Goal: Task Accomplishment & Management: Complete application form

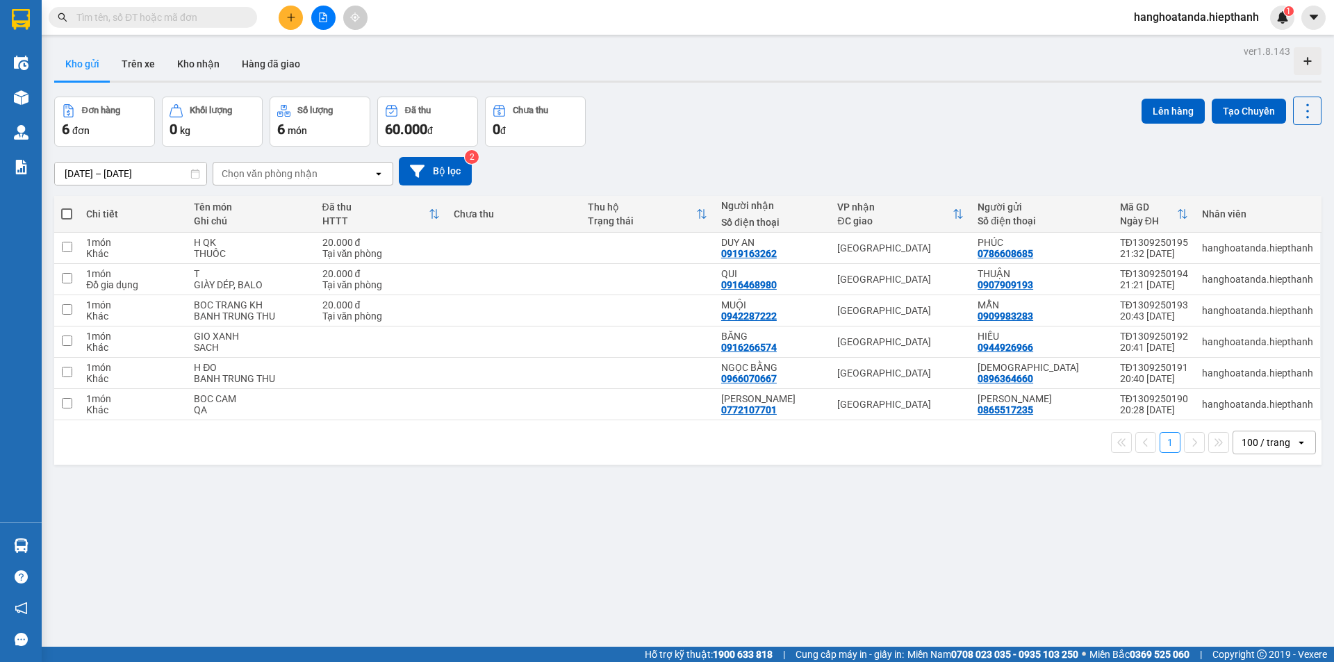
click at [65, 208] on span at bounding box center [66, 213] width 11 height 11
click at [67, 207] on input "checkbox" at bounding box center [67, 207] width 0 height 0
checkbox input "true"
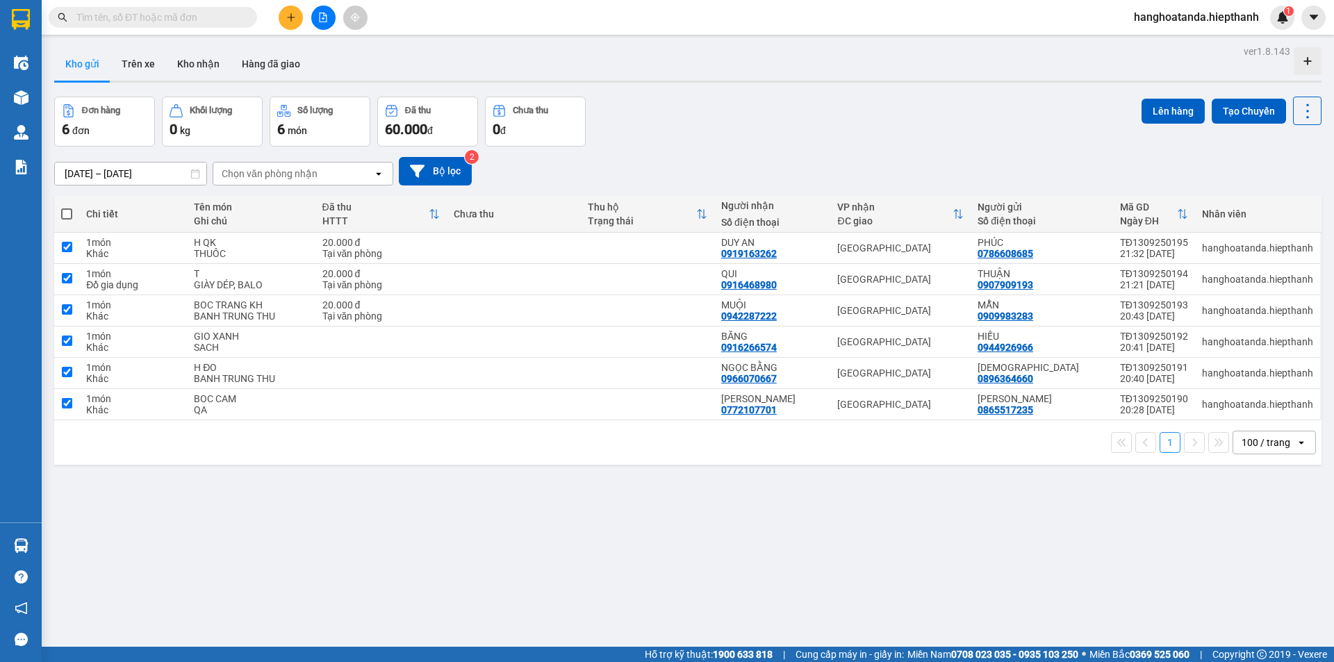
checkbox input "true"
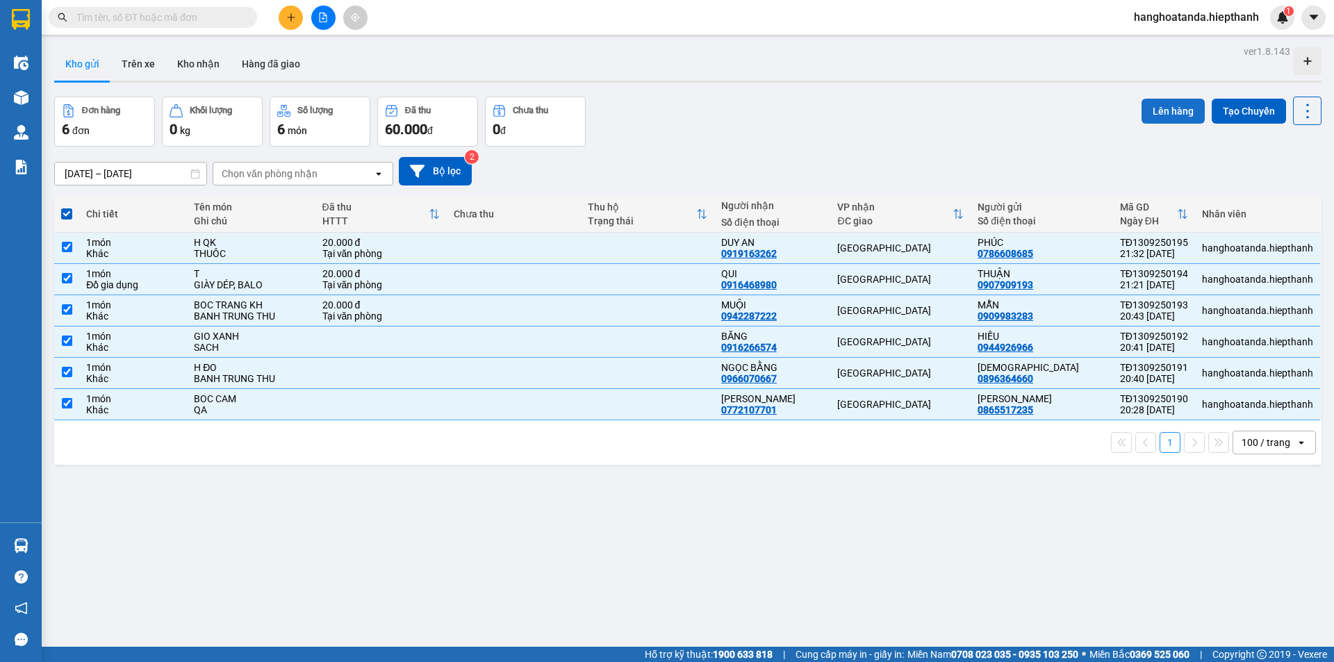
click at [1159, 106] on button "Lên hàng" at bounding box center [1173, 111] width 63 height 25
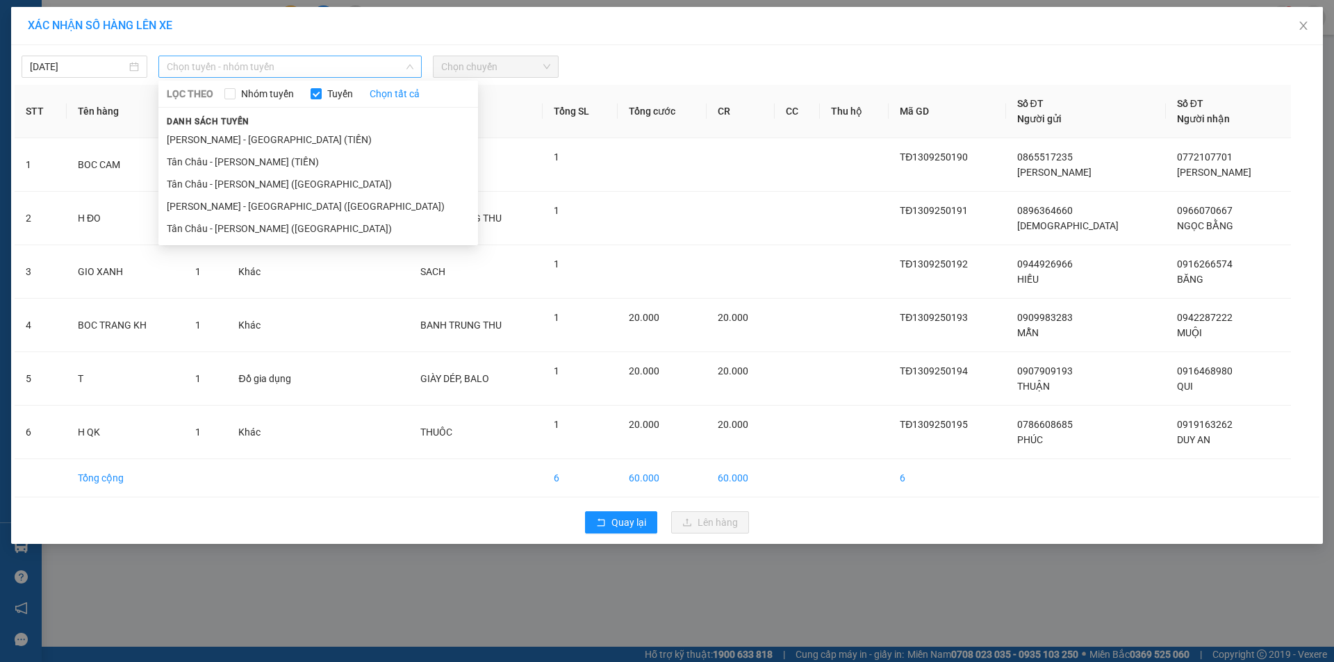
click at [219, 63] on span "Chọn tuyến - nhóm tuyến" at bounding box center [290, 66] width 247 height 21
click at [220, 199] on li "[PERSON_NAME] - [GEOGRAPHIC_DATA] ([GEOGRAPHIC_DATA])" at bounding box center [318, 206] width 320 height 22
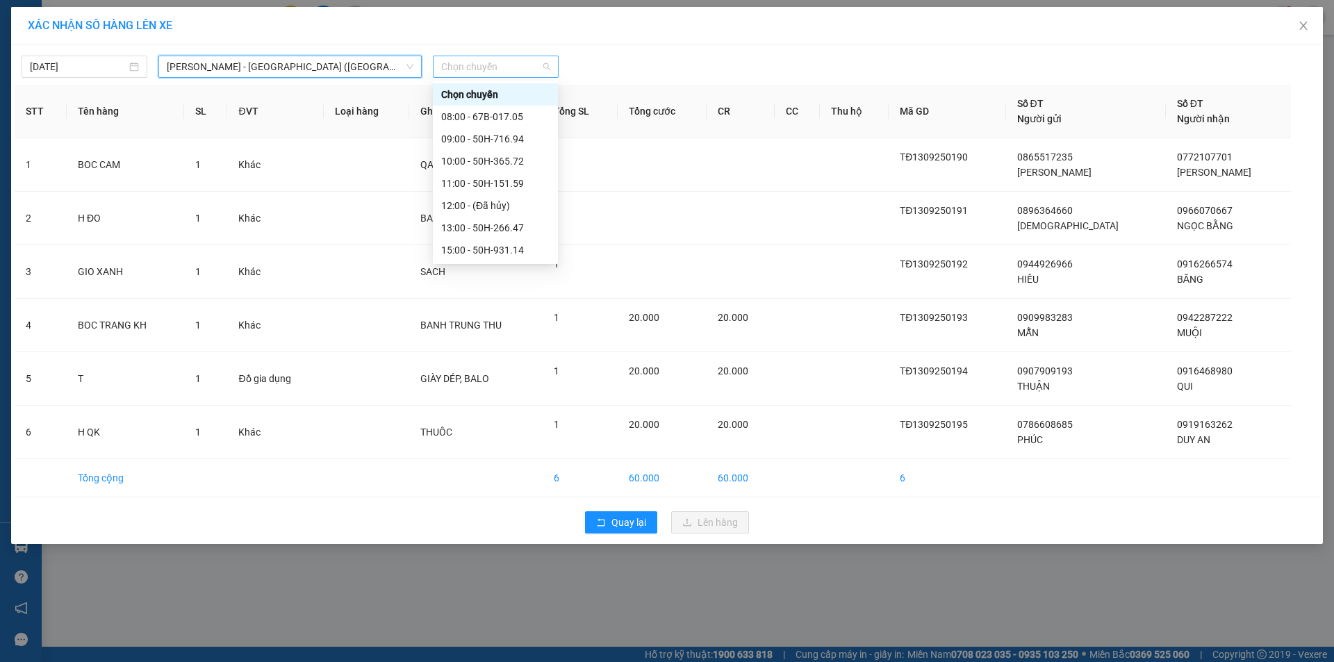
click at [468, 66] on span "Chọn chuyến" at bounding box center [495, 66] width 109 height 21
click at [499, 242] on div "22:30 - 67B-017.05" at bounding box center [495, 249] width 108 height 15
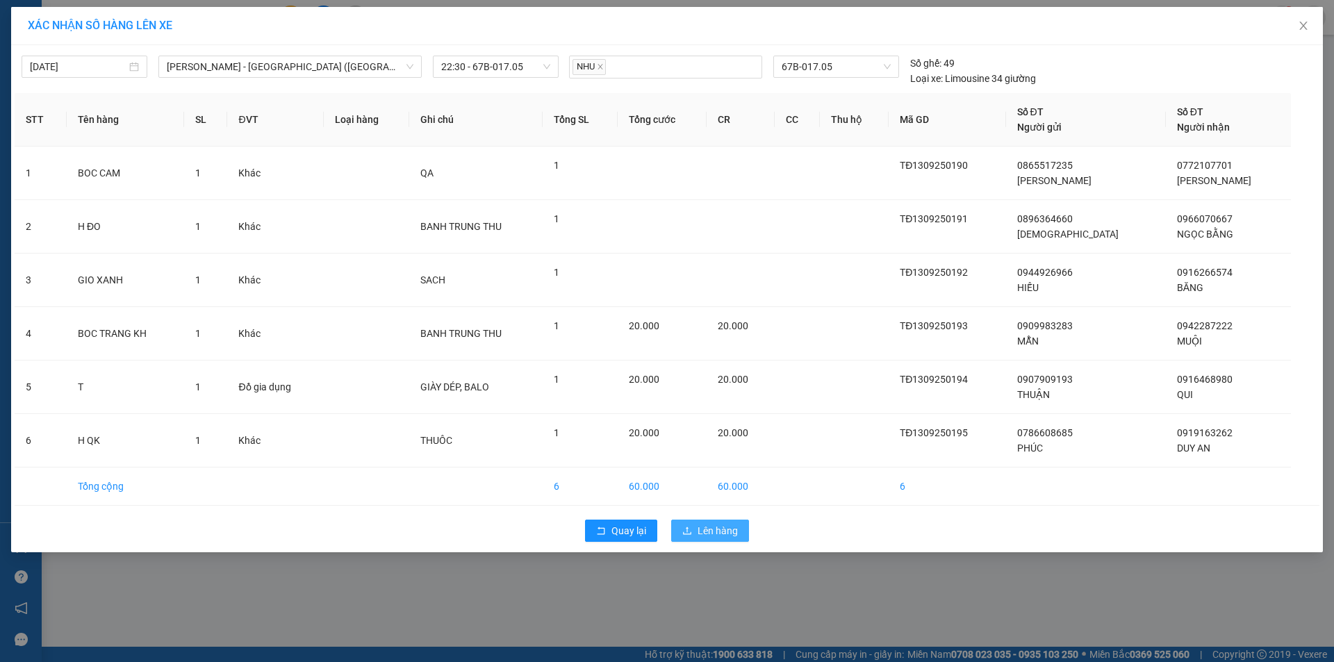
click at [714, 523] on span "Lên hàng" at bounding box center [718, 530] width 40 height 15
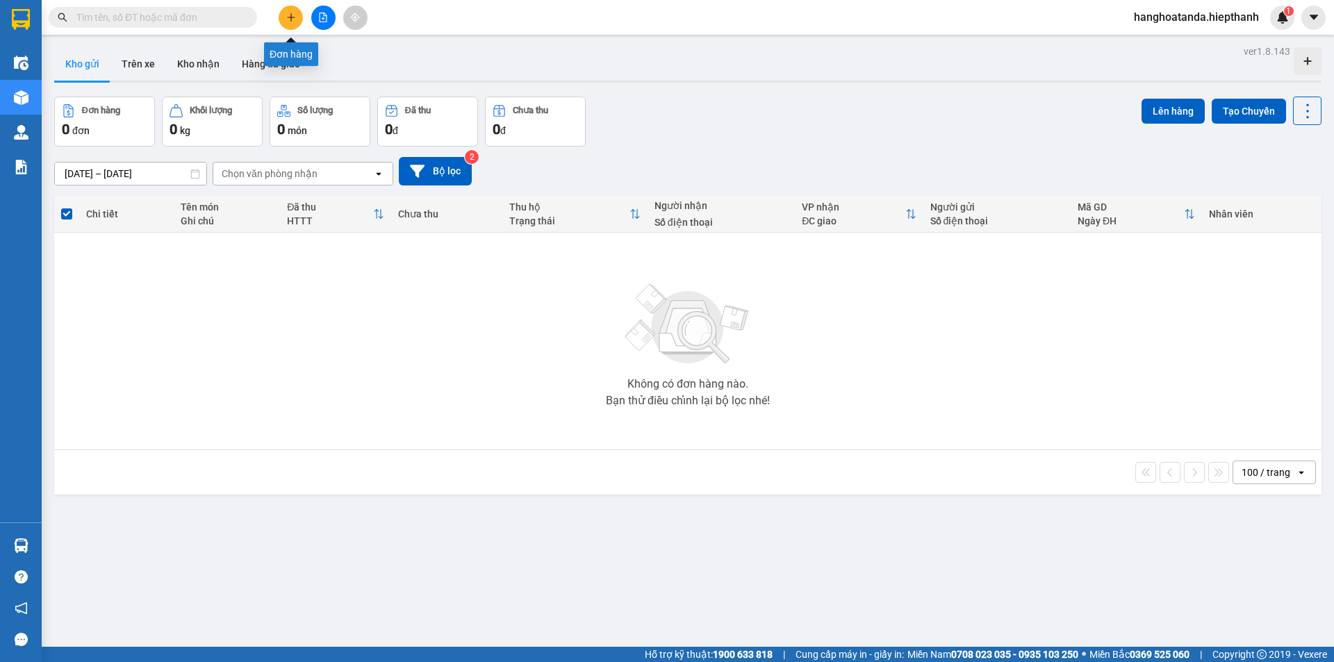
click at [293, 10] on button at bounding box center [291, 18] width 24 height 24
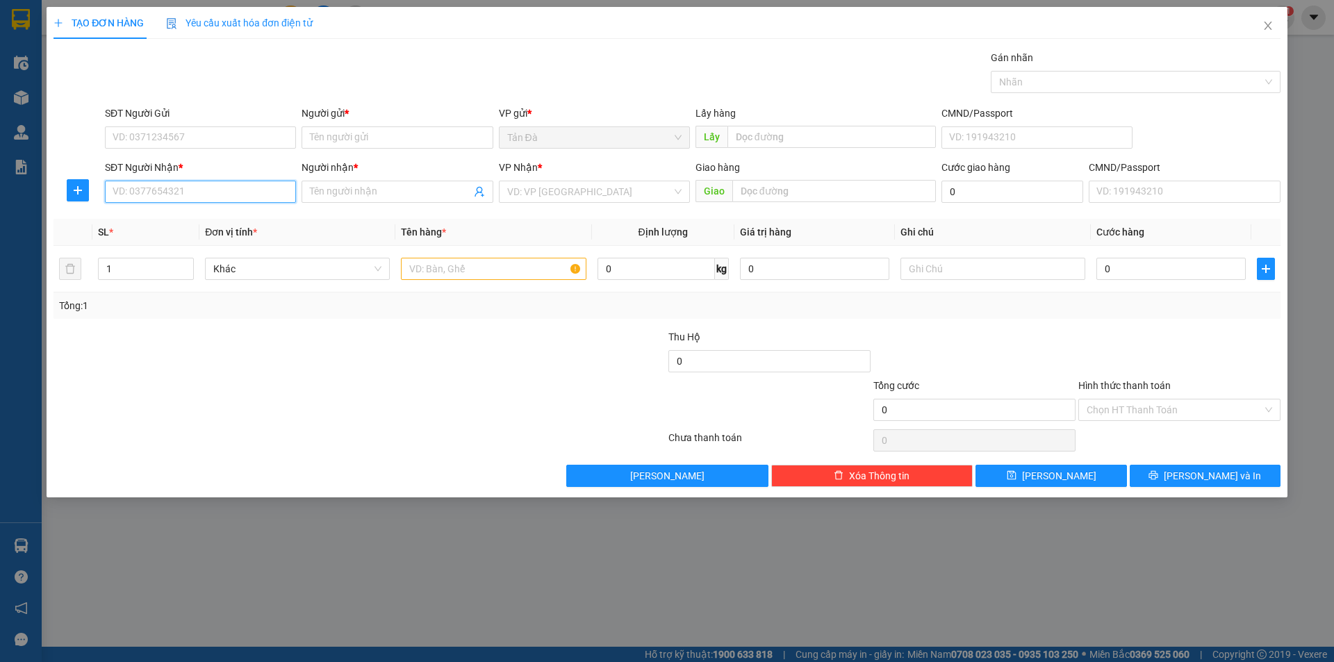
click at [215, 190] on input "SĐT Người Nhận *" at bounding box center [200, 192] width 191 height 22
click at [206, 138] on input "SĐT Người Gửi" at bounding box center [200, 137] width 191 height 22
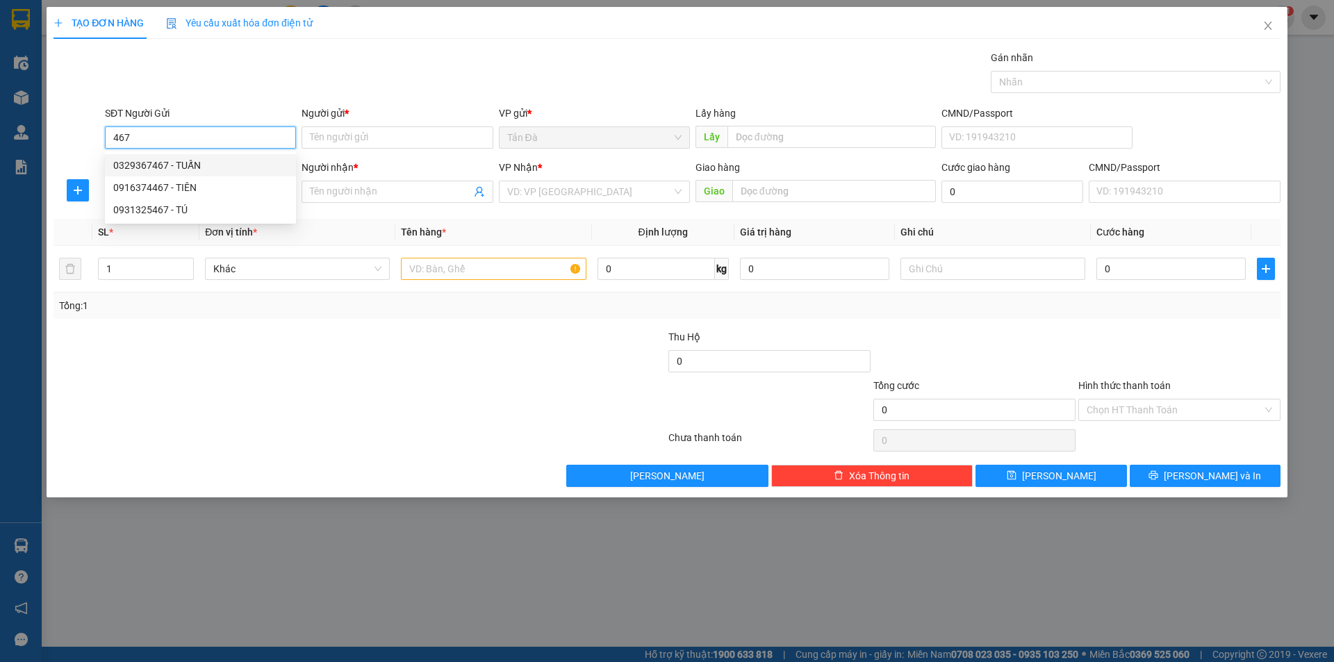
click at [199, 162] on div "0329367467 - TUẤN" at bounding box center [200, 165] width 174 height 15
type input "0329367467"
type input "TUẤN"
type input "0329367467"
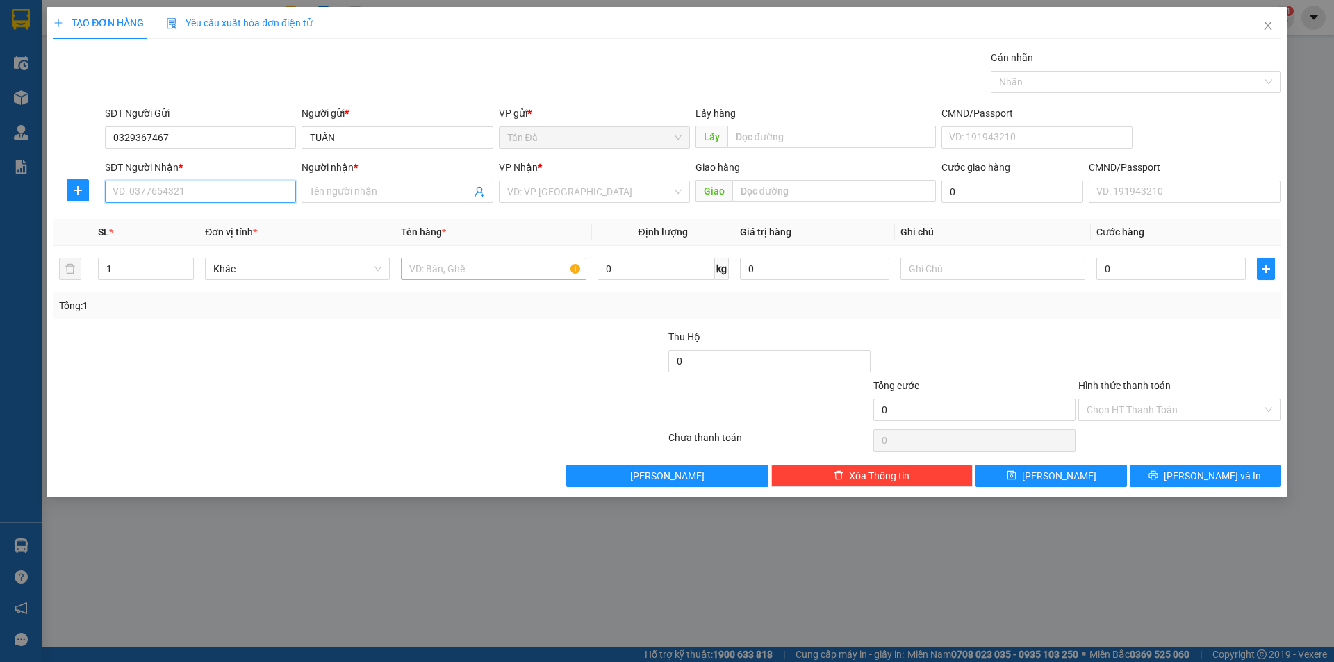
click at [249, 195] on input "SĐT Người Nhận *" at bounding box center [200, 192] width 191 height 22
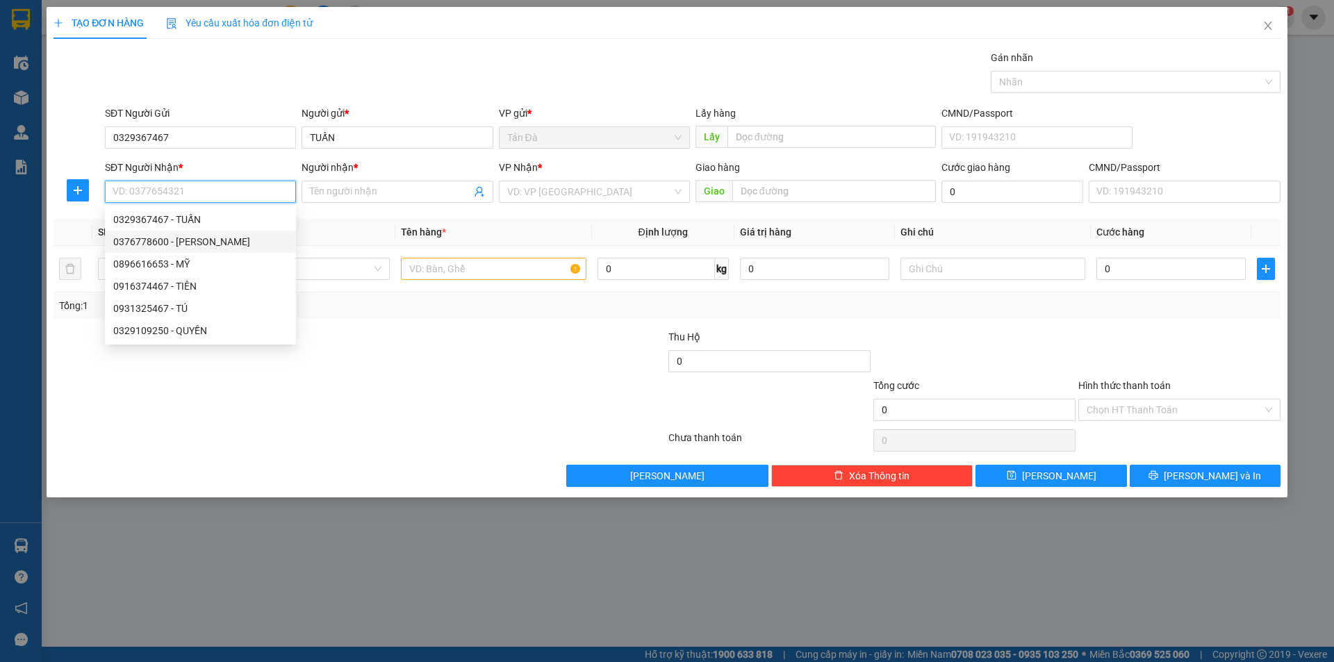
click at [213, 235] on div "0376778600 - [PERSON_NAME]" at bounding box center [200, 241] width 174 height 15
type input "0376778600"
type input "[PERSON_NAME]"
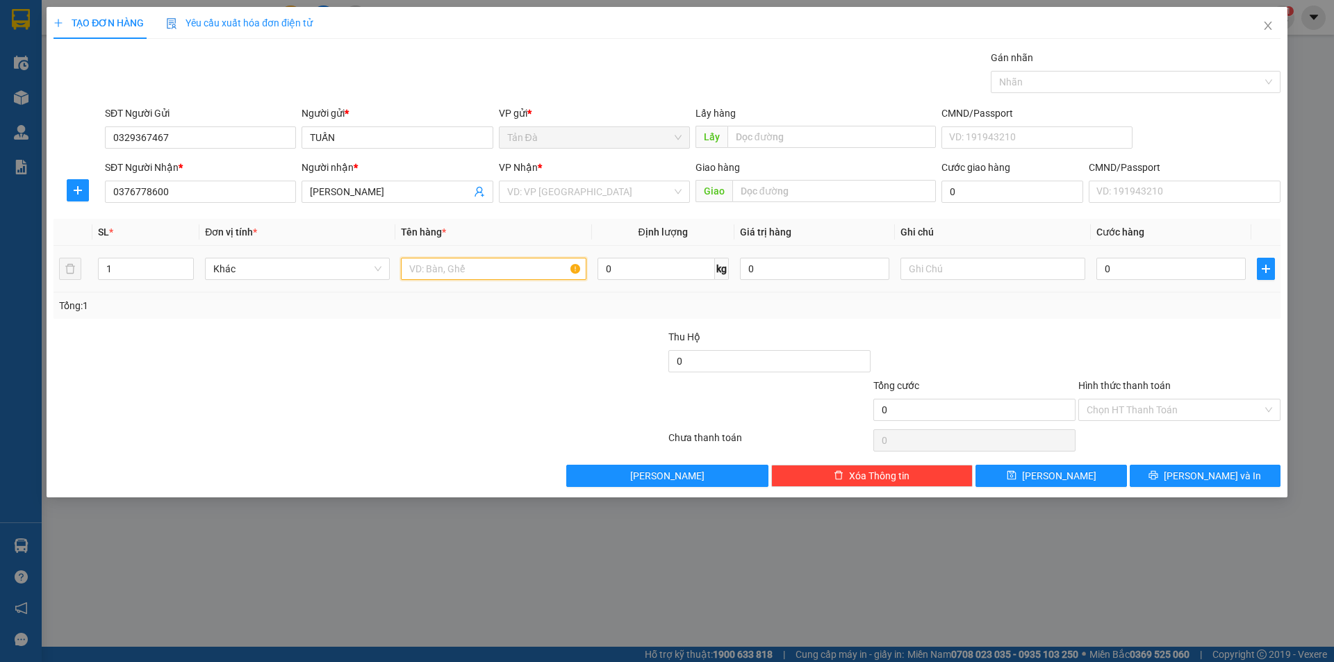
click at [441, 268] on input "text" at bounding box center [493, 269] width 185 height 22
type input "K CUC ĐEN"
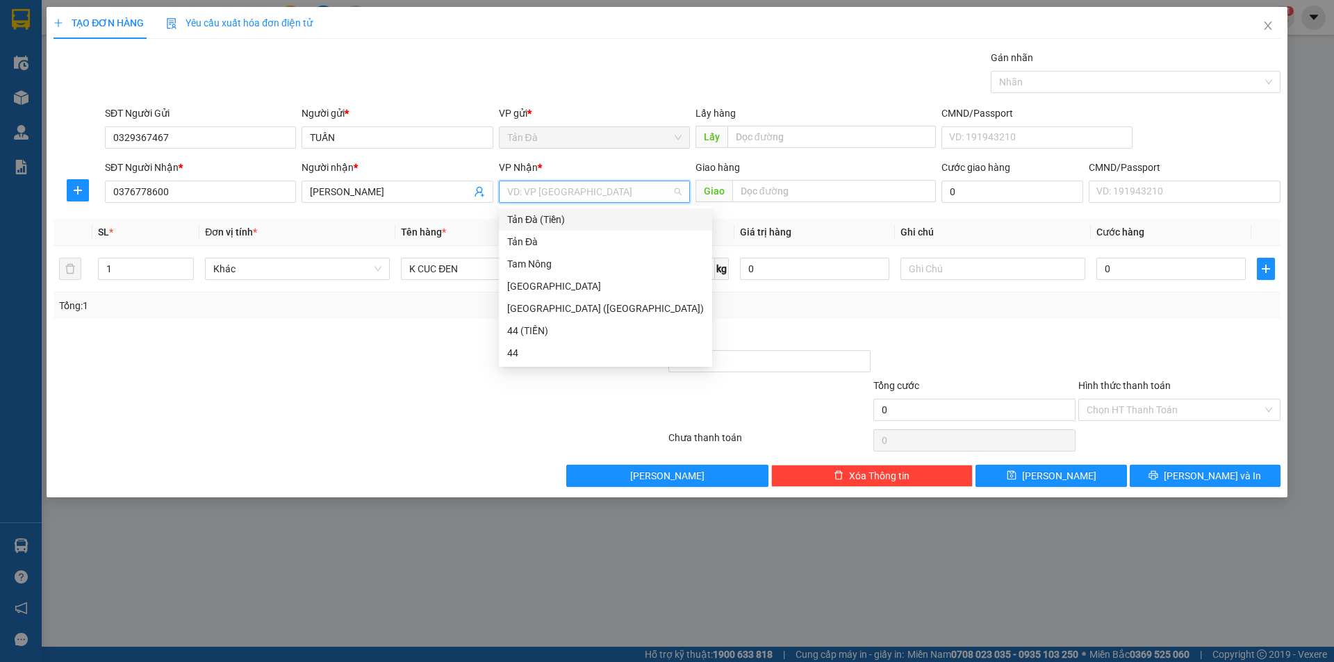
click at [554, 188] on input "search" at bounding box center [589, 191] width 165 height 21
click at [548, 282] on div "[GEOGRAPHIC_DATA]" at bounding box center [605, 286] width 197 height 15
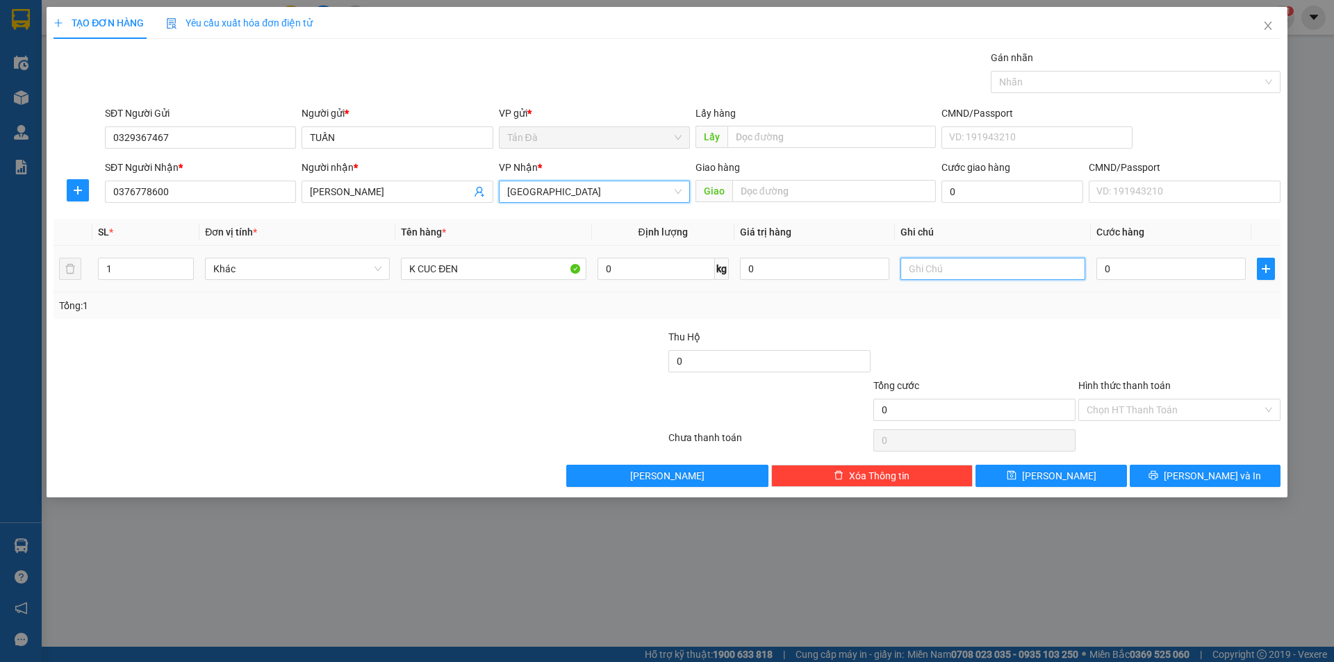
click at [938, 268] on input "text" at bounding box center [992, 269] width 185 height 22
type input "QA+ DECAL"
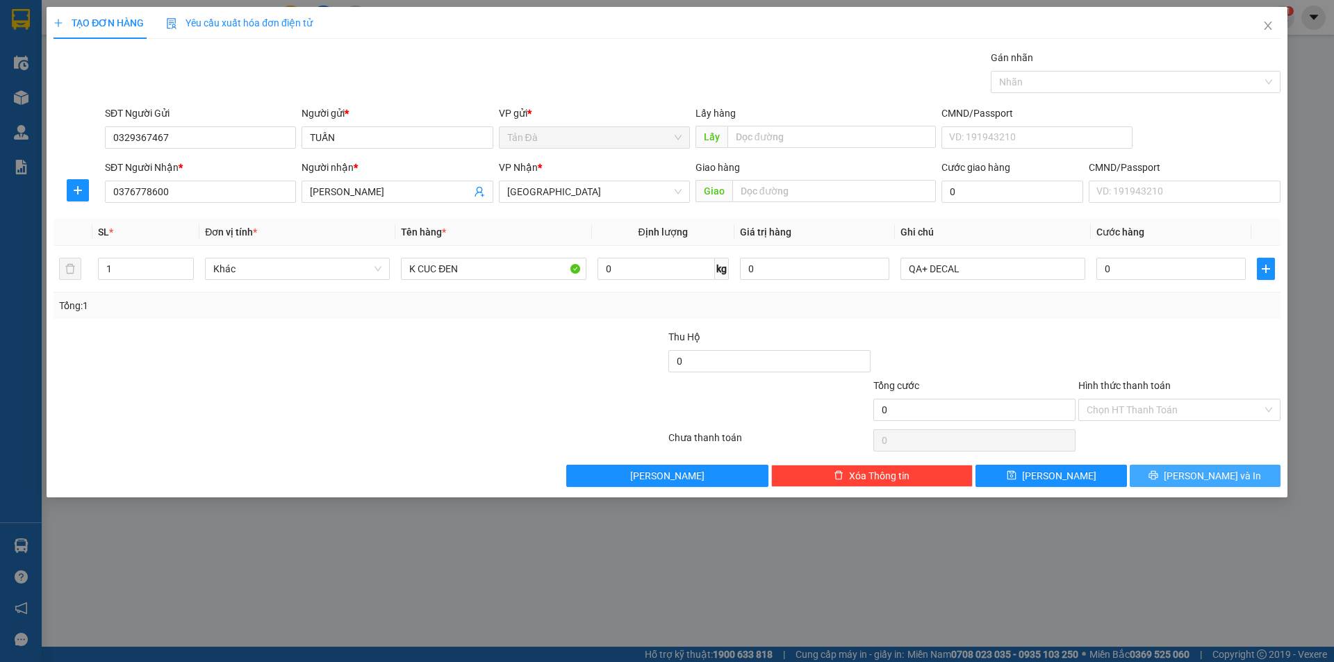
click at [1199, 469] on span "[PERSON_NAME] và In" at bounding box center [1212, 475] width 97 height 15
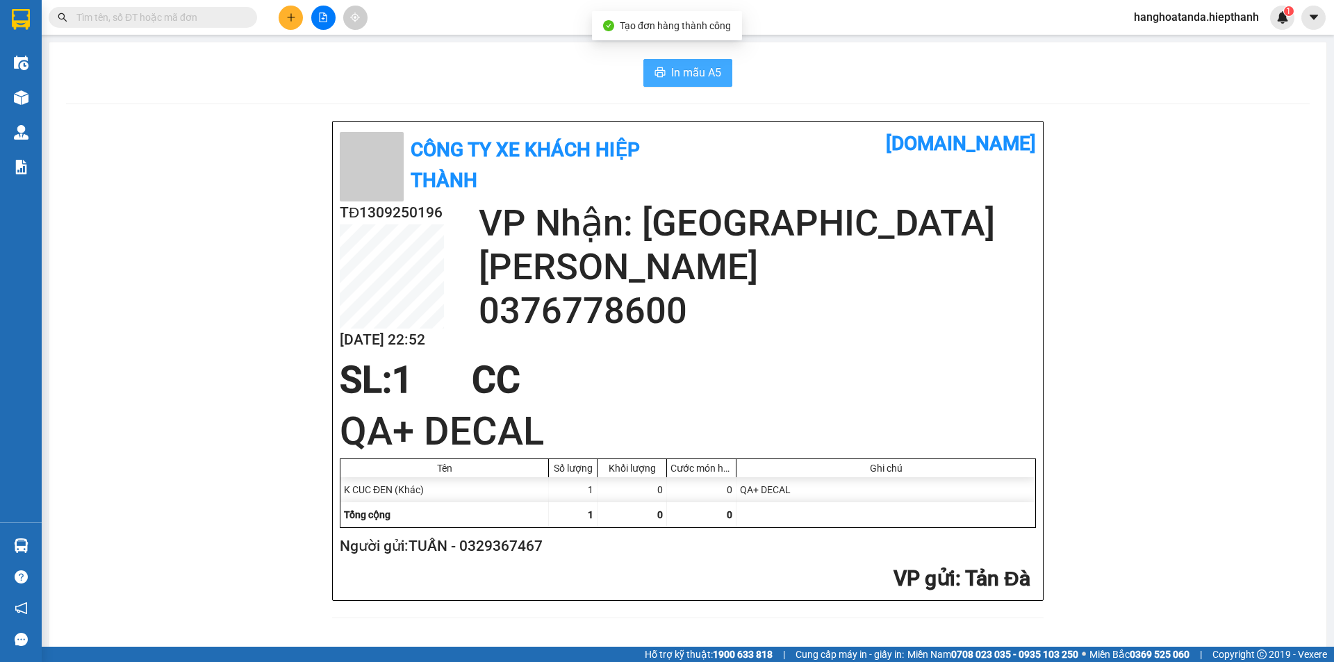
click at [684, 67] on span "In mẫu A5" at bounding box center [696, 72] width 50 height 17
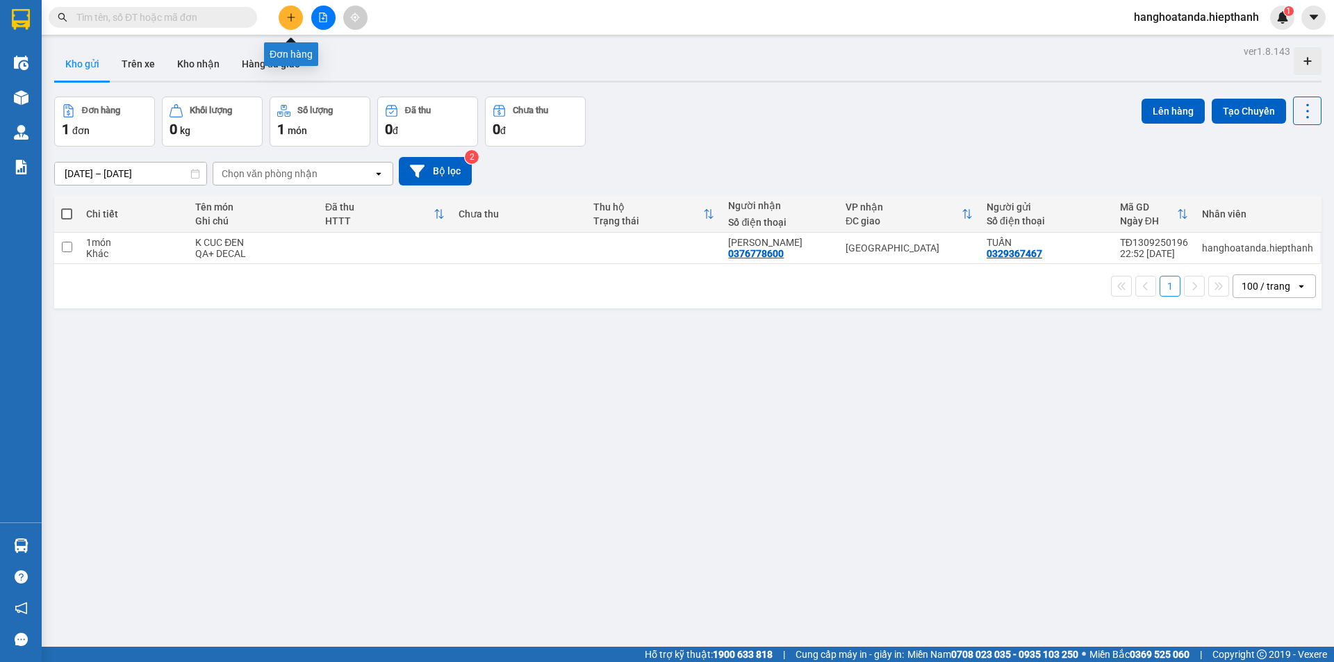
click at [293, 17] on icon "plus" at bounding box center [291, 18] width 10 height 10
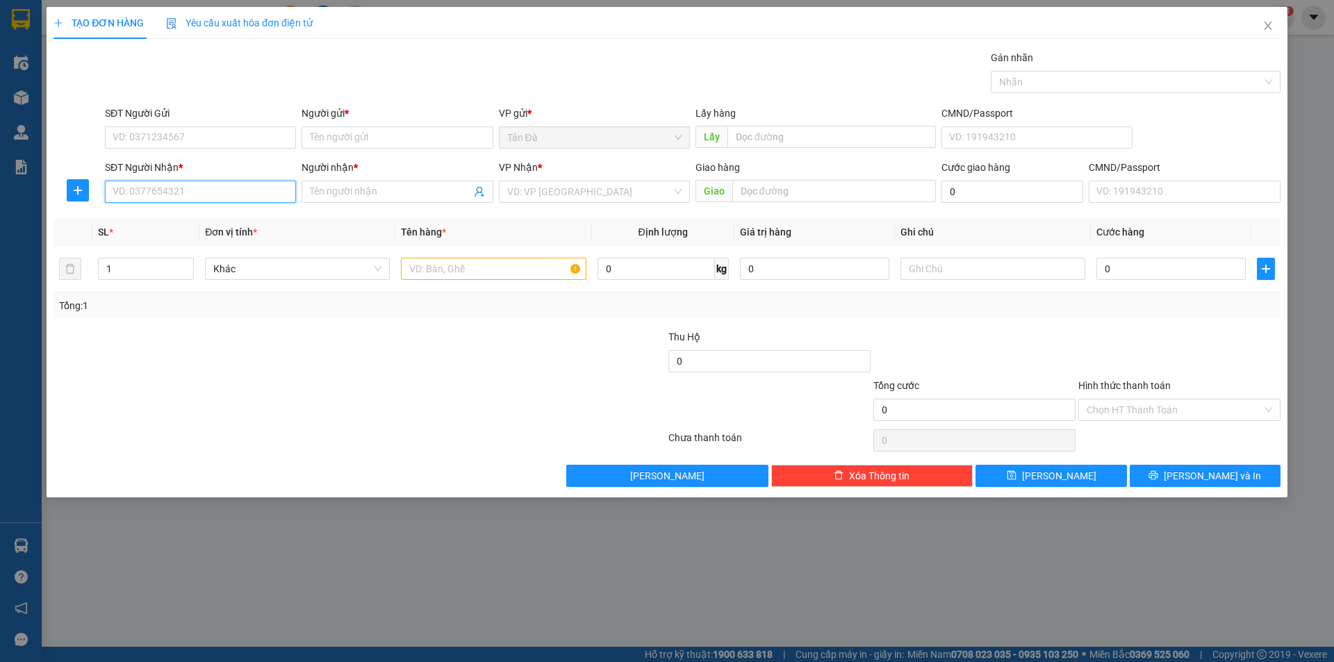
click at [209, 192] on input "SĐT Người Nhận *" at bounding box center [200, 192] width 191 height 22
type input "0364770093"
click at [183, 217] on div "0364770093 - MẸ" at bounding box center [200, 219] width 174 height 15
type input "MẸ"
type input "0364770093"
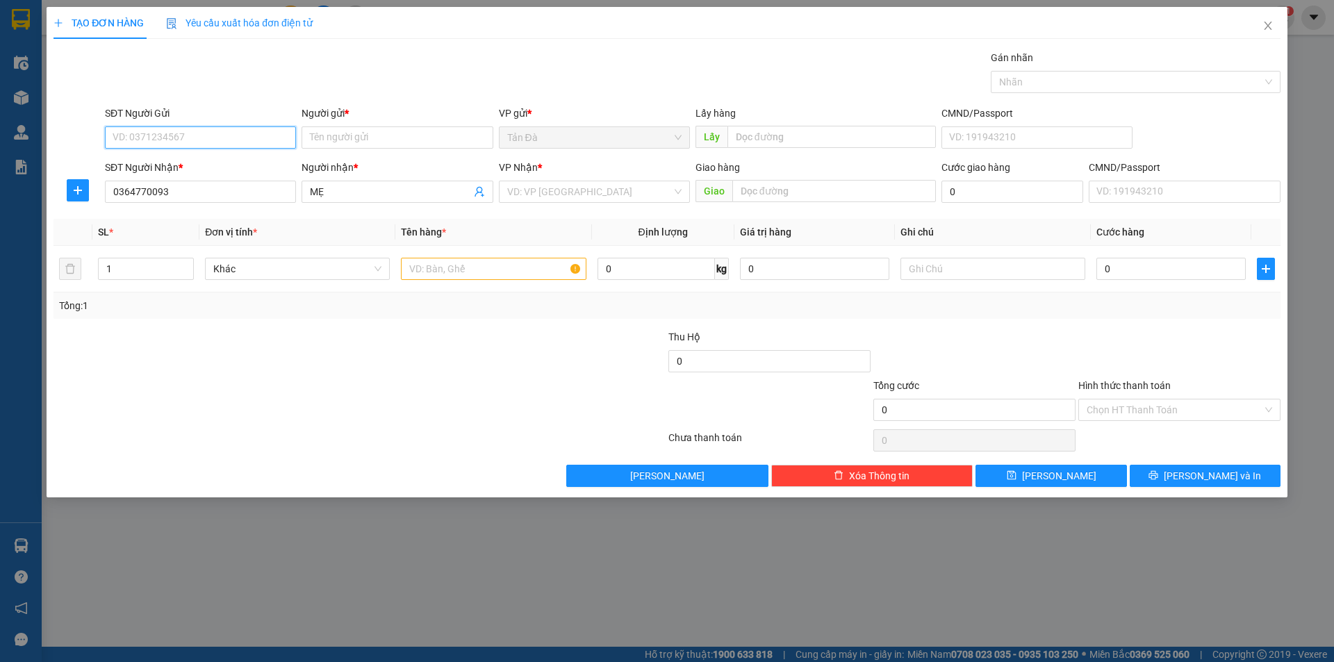
click at [263, 135] on input "SĐT Người Gửi" at bounding box center [200, 137] width 191 height 22
click at [180, 186] on div "0375555373 - THƯ" at bounding box center [200, 187] width 174 height 15
type input "0375555373"
type input "THƯ"
click at [444, 265] on input "text" at bounding box center [493, 269] width 185 height 22
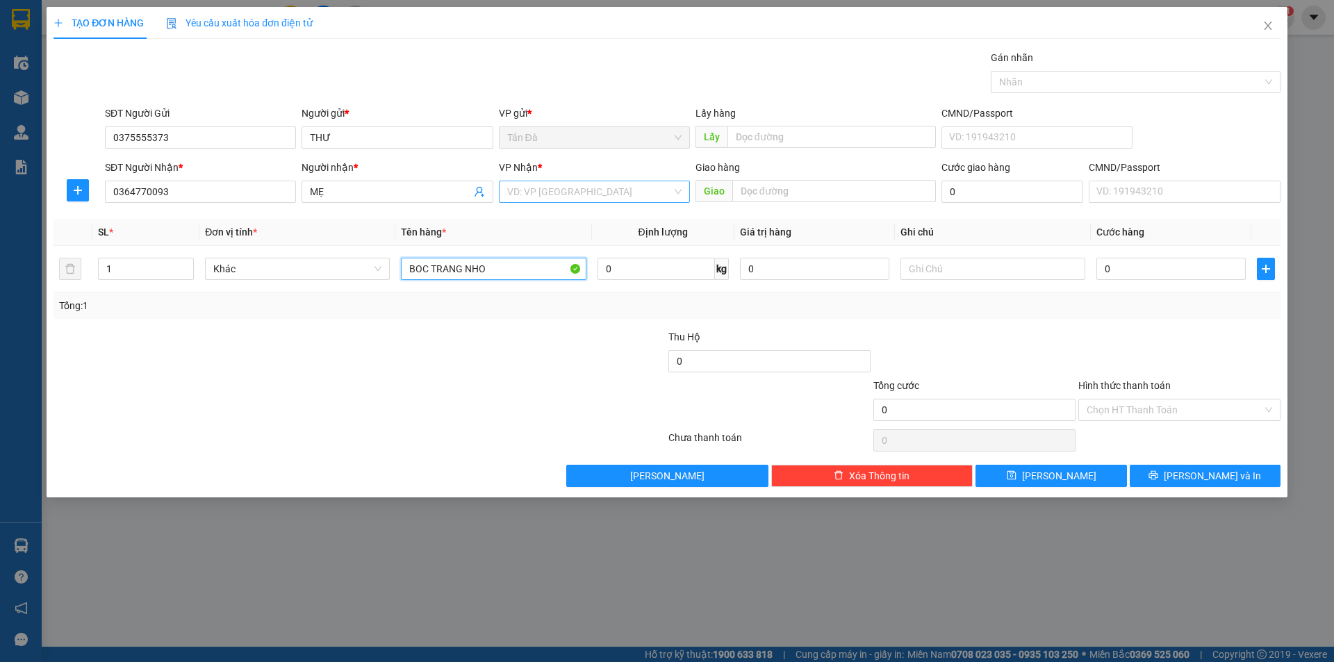
type input "BOC TRANG NHO"
click at [563, 194] on input "search" at bounding box center [589, 191] width 165 height 21
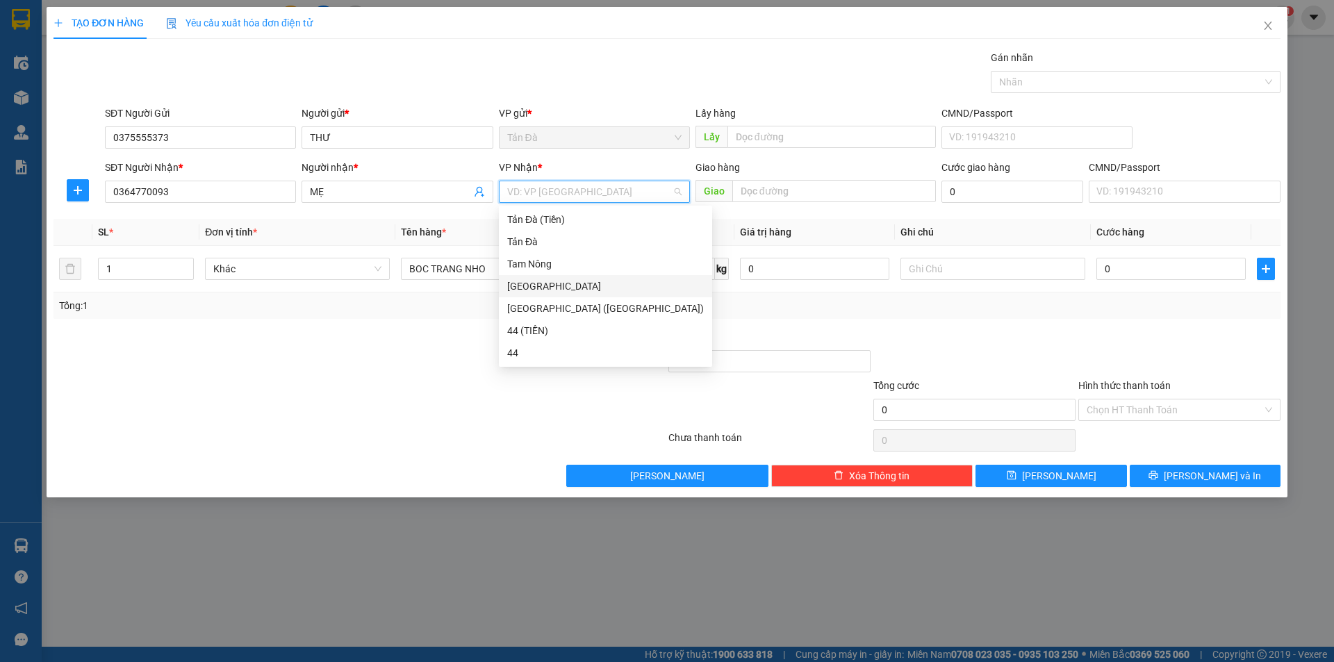
click at [533, 284] on div "[GEOGRAPHIC_DATA]" at bounding box center [605, 286] width 197 height 15
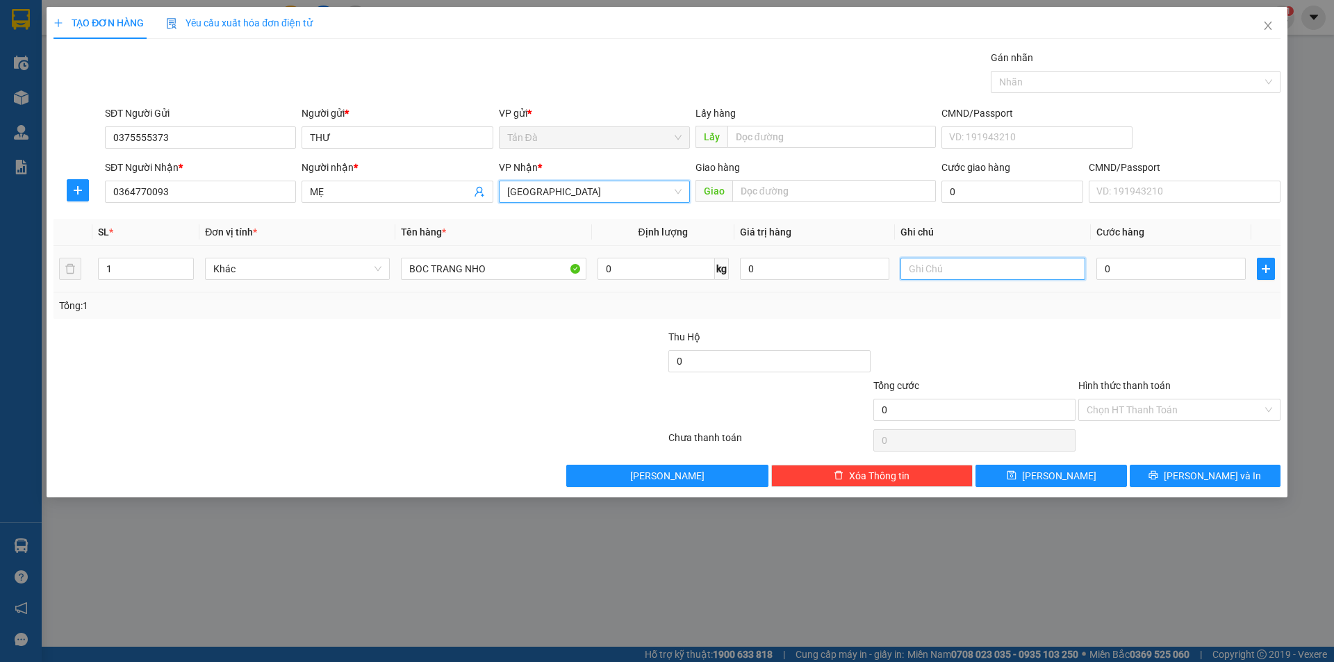
click at [945, 266] on input "text" at bounding box center [992, 269] width 185 height 22
type input "THUOC"
click at [1108, 270] on input "0" at bounding box center [1170, 269] width 149 height 22
type input "2"
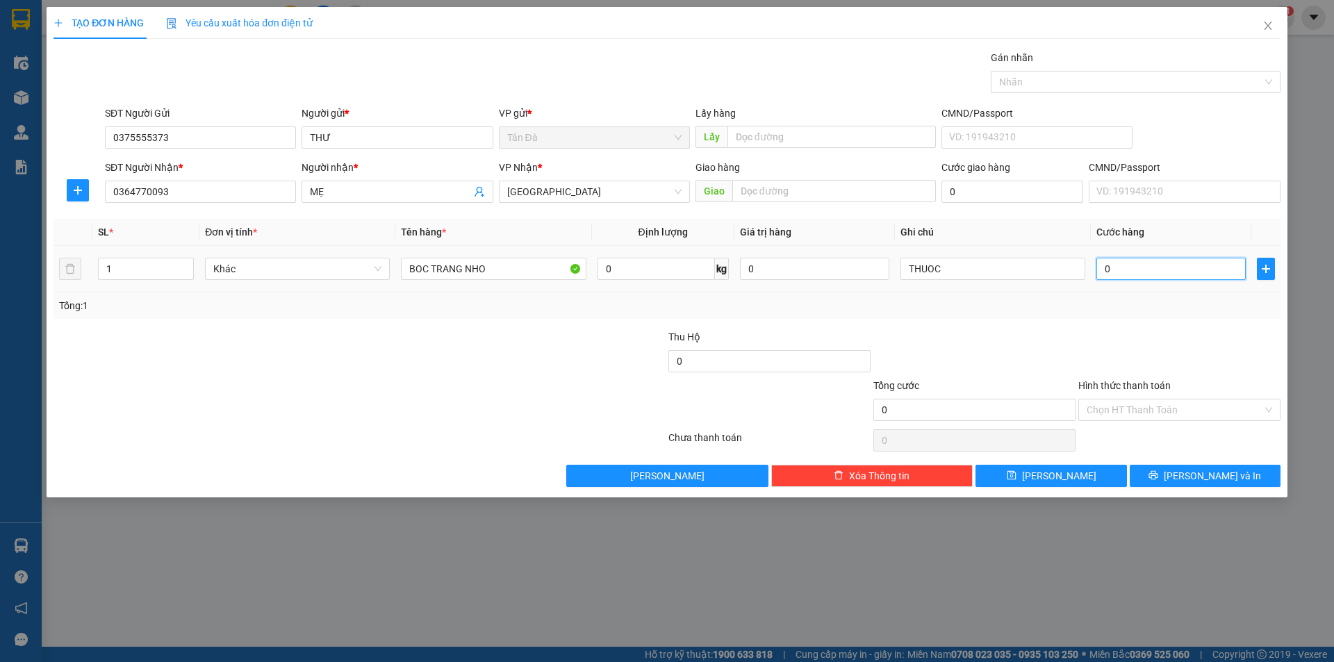
type input "2"
type input "20"
type input "200"
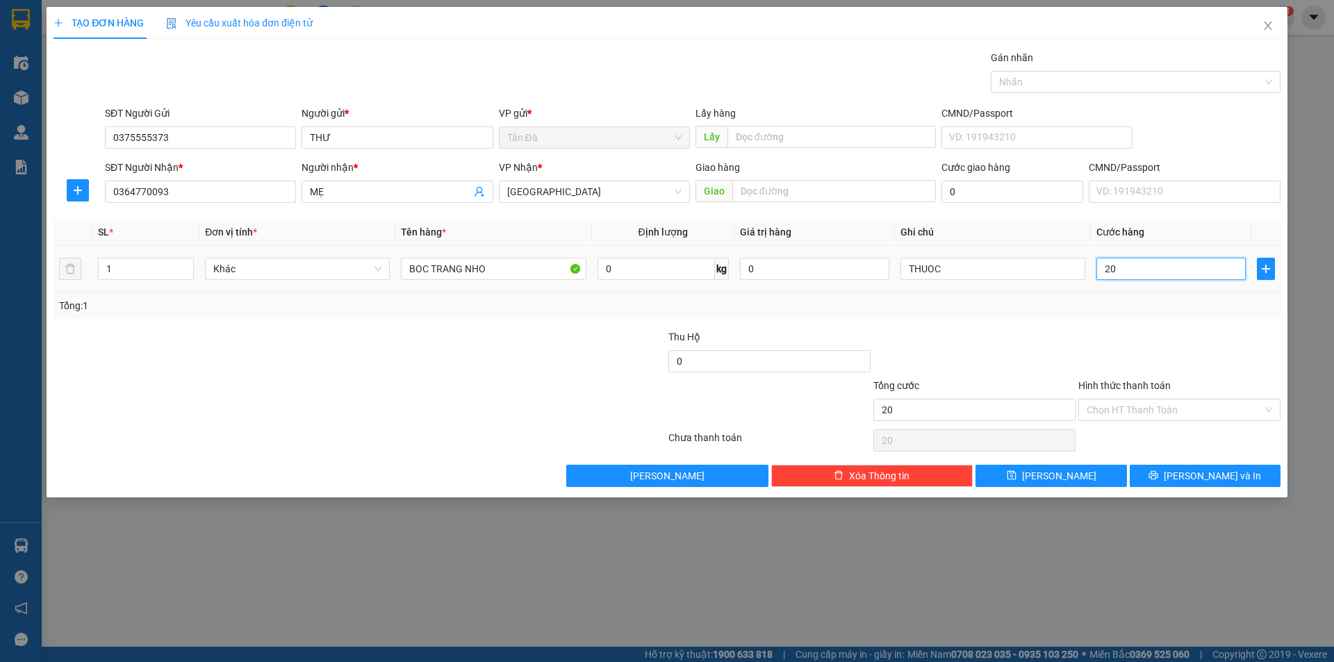
type input "200"
type input "2.000"
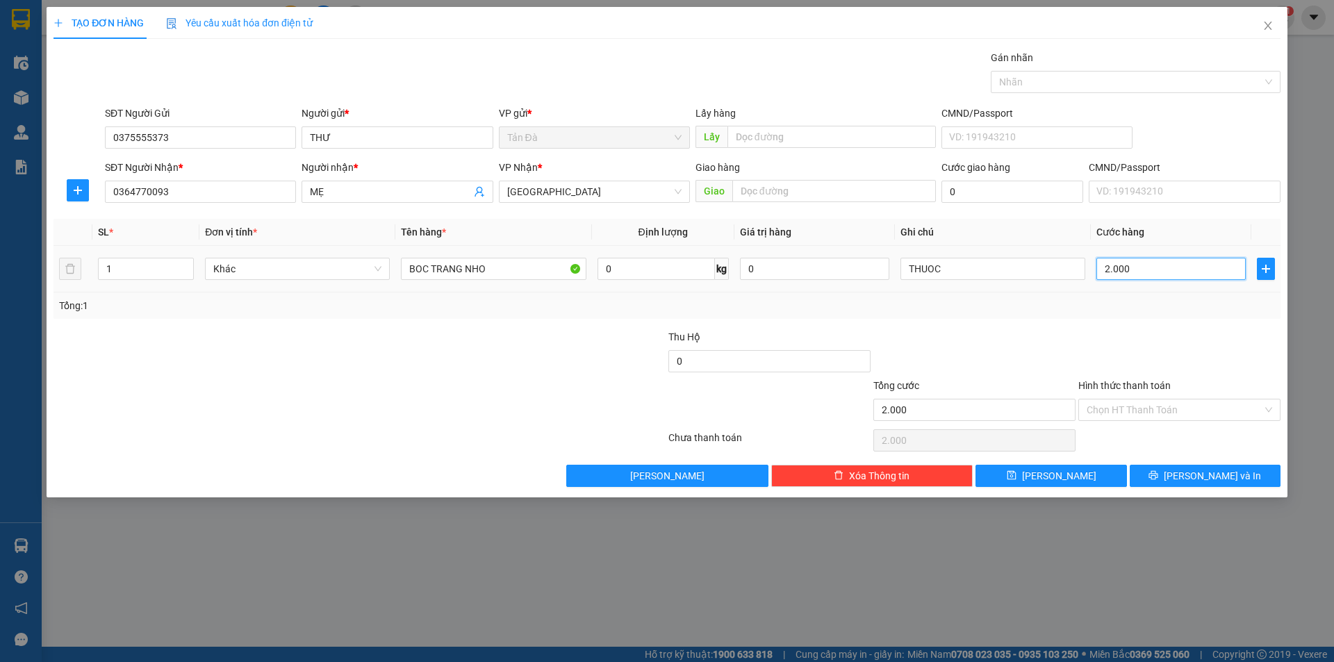
type input "20.000"
click at [1138, 382] on label "Hình thức thanh toán" at bounding box center [1124, 385] width 92 height 11
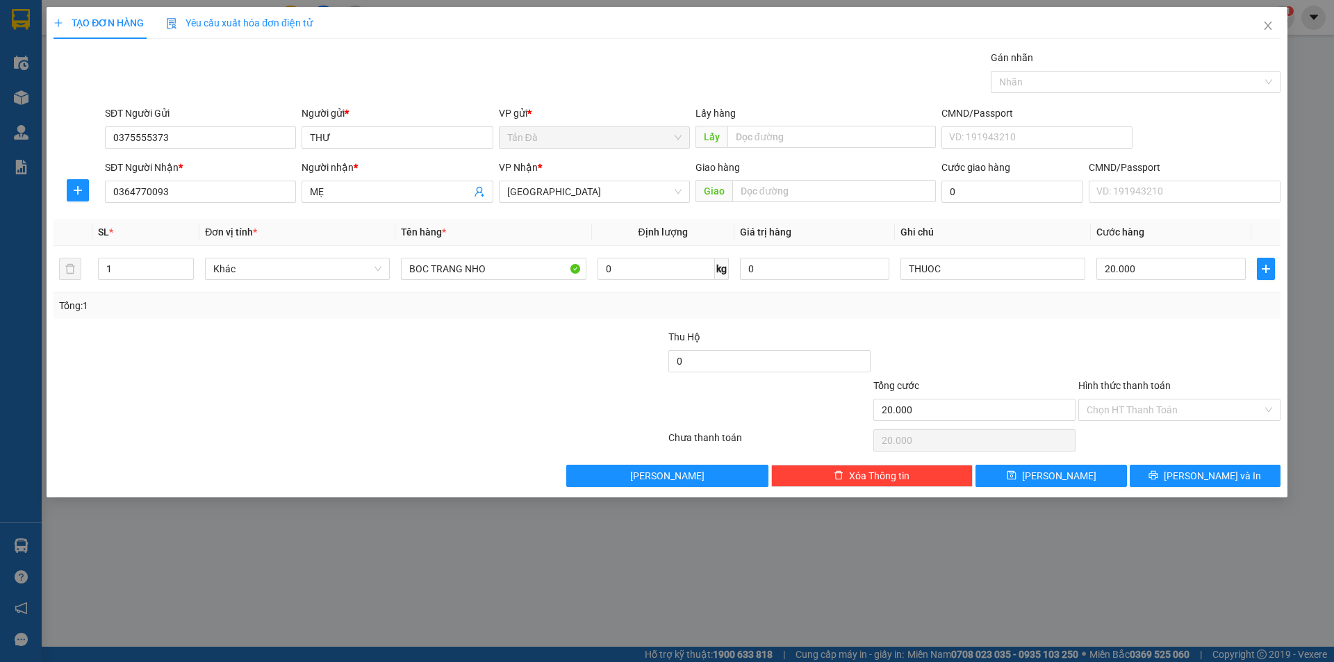
click at [1138, 400] on input "Hình thức thanh toán" at bounding box center [1175, 410] width 176 height 21
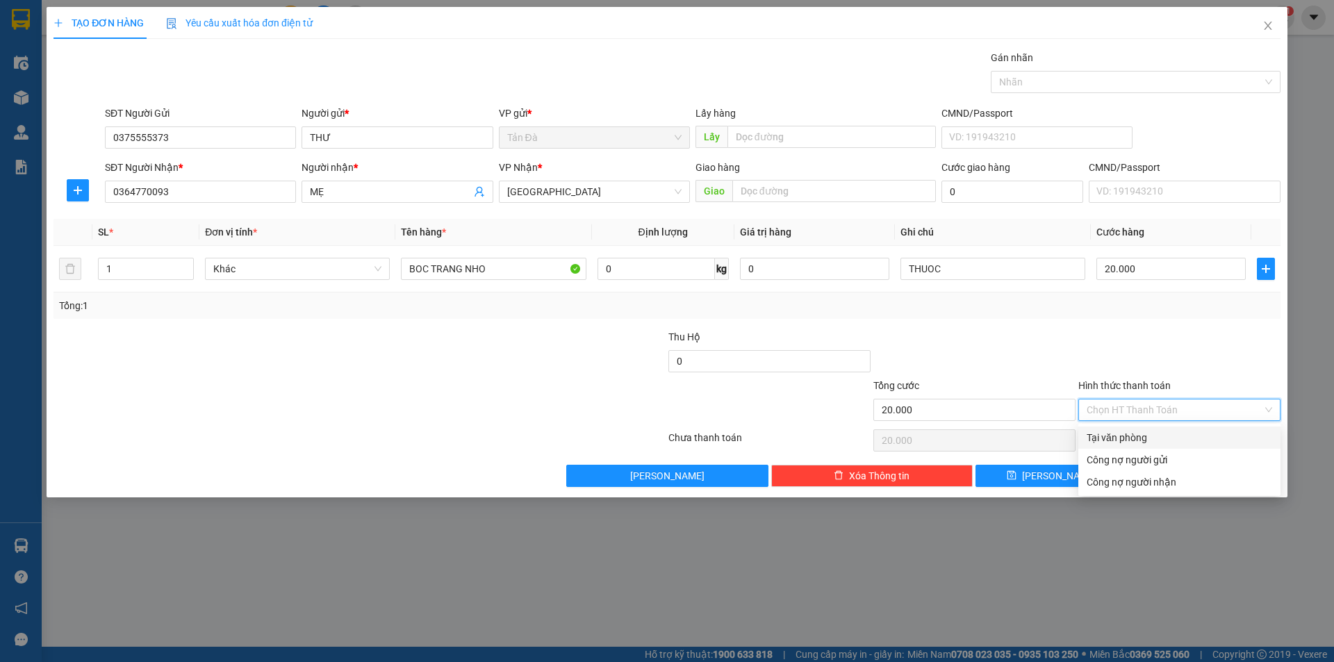
click at [1125, 431] on div "Tại văn phòng" at bounding box center [1180, 437] width 186 height 15
type input "0"
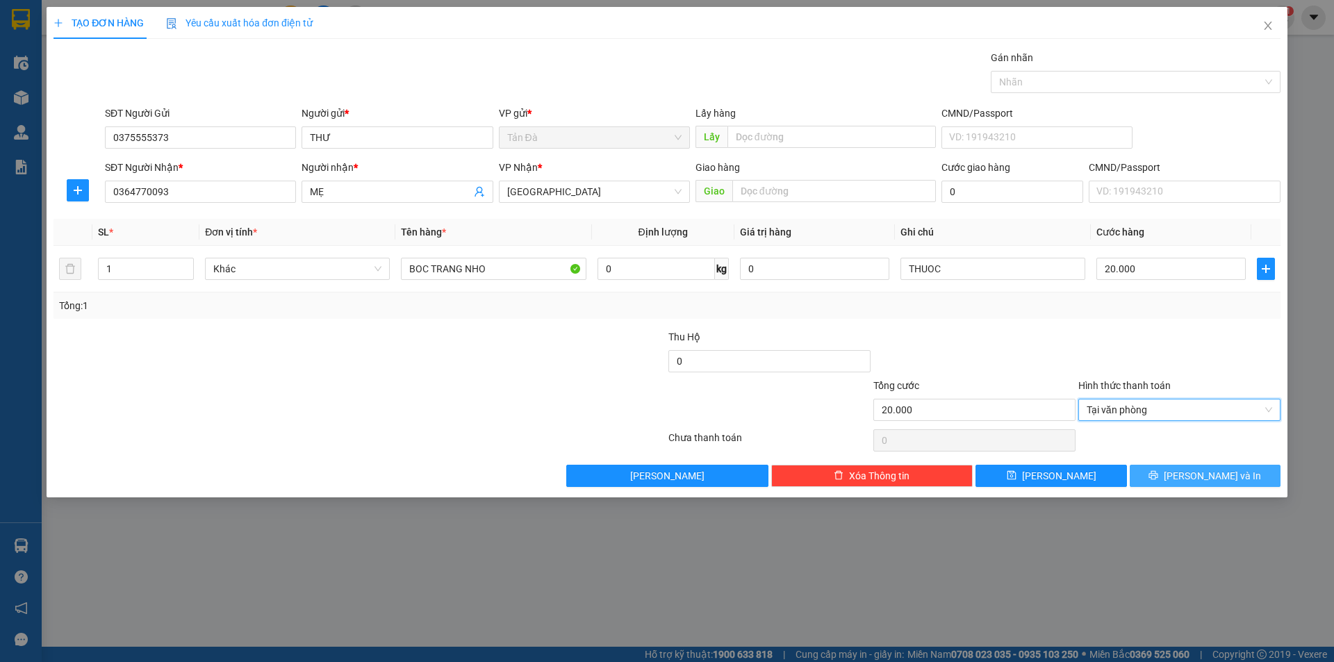
click at [1183, 466] on button "[PERSON_NAME] và In" at bounding box center [1205, 476] width 151 height 22
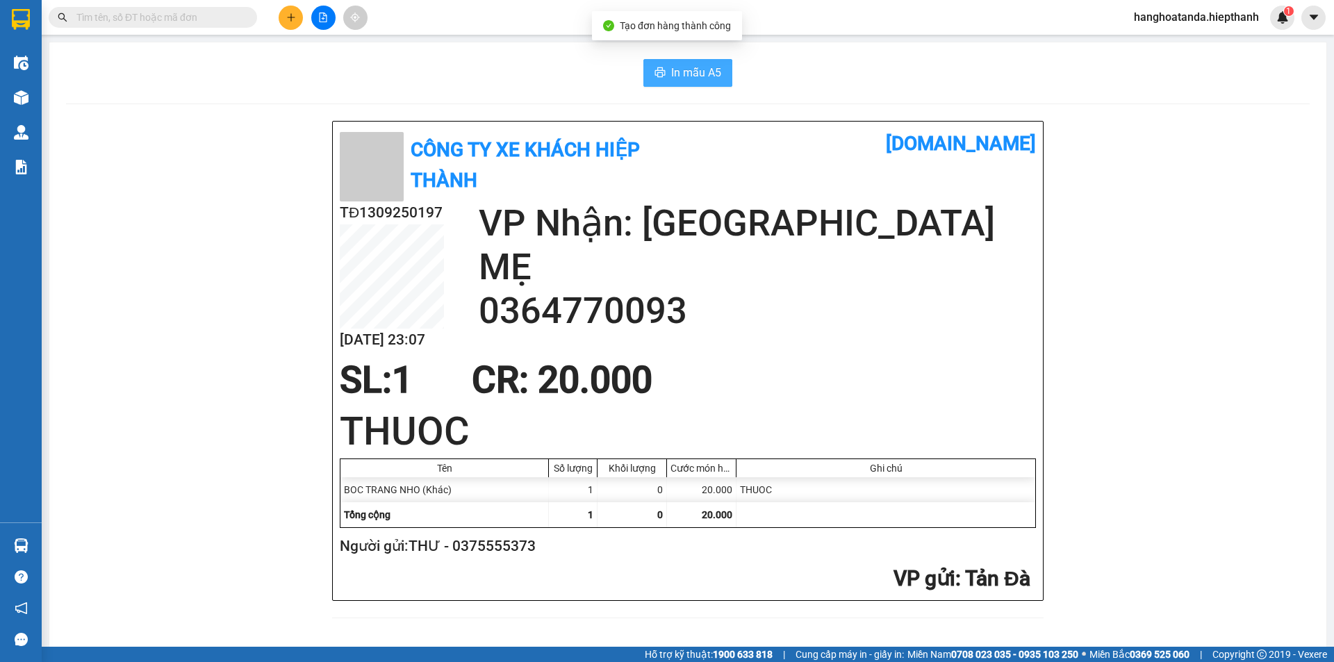
click at [682, 69] on span "In mẫu A5" at bounding box center [696, 72] width 50 height 17
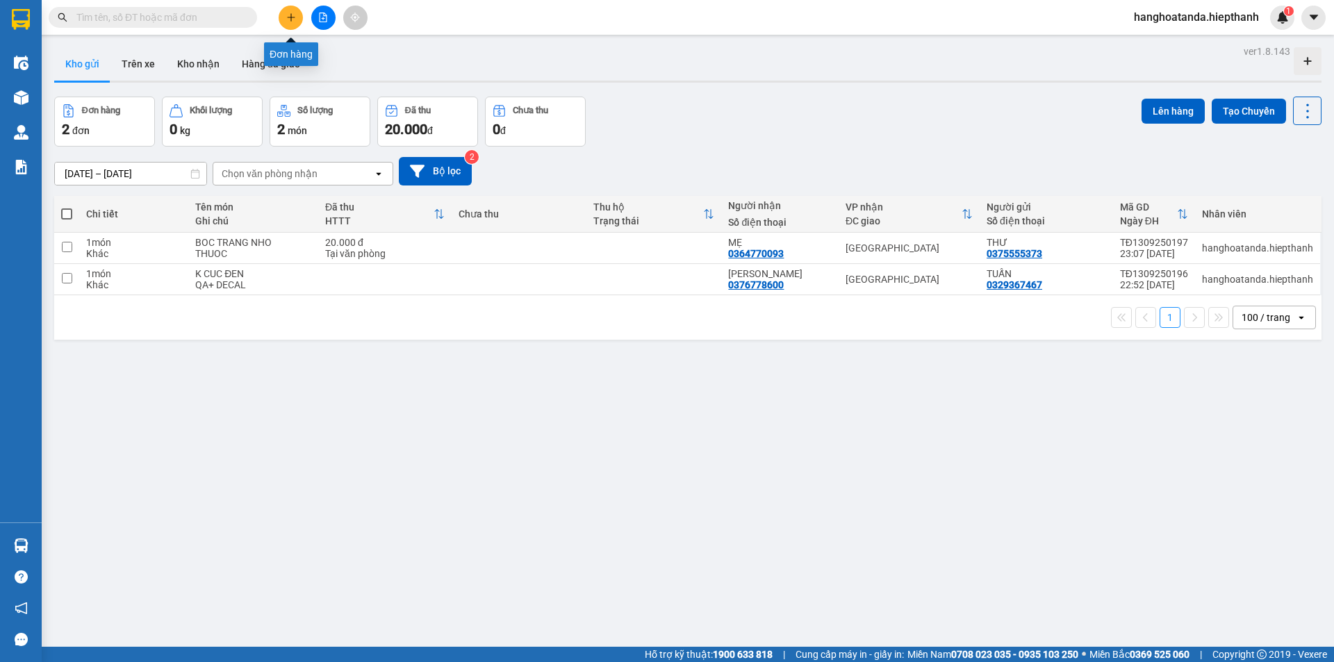
click at [288, 13] on icon "plus" at bounding box center [291, 18] width 10 height 10
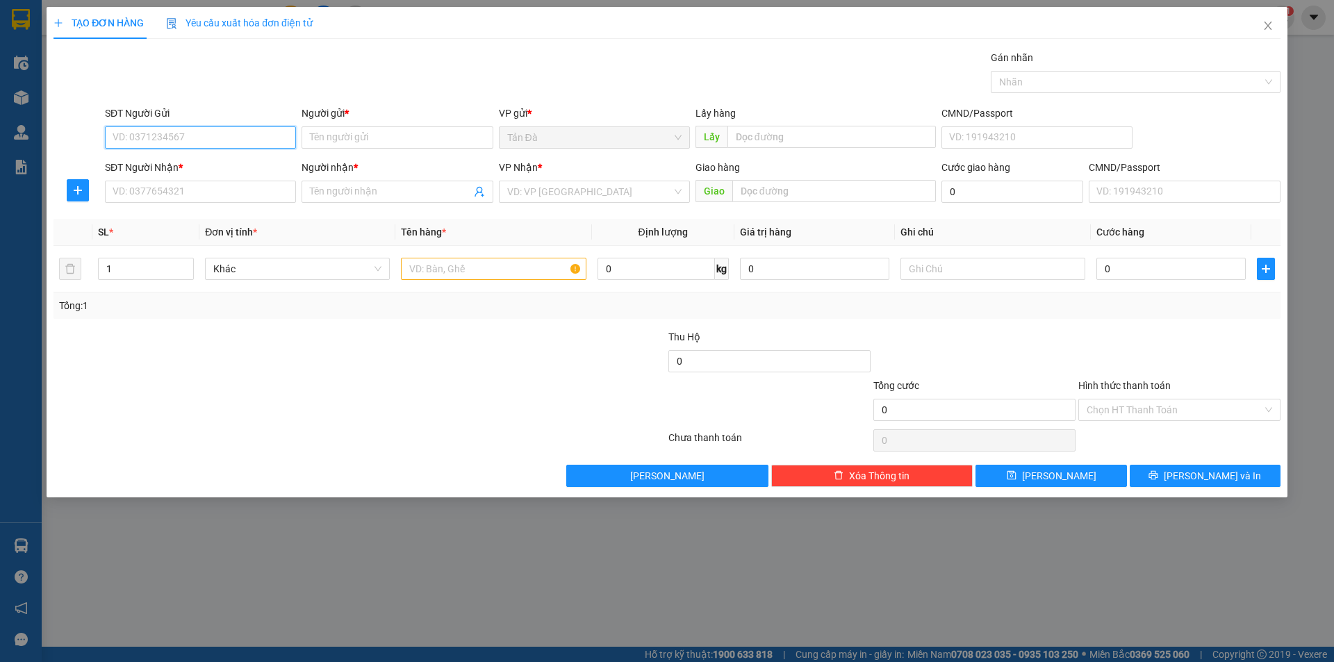
click at [220, 137] on input "SĐT Người Gửi" at bounding box center [200, 137] width 191 height 22
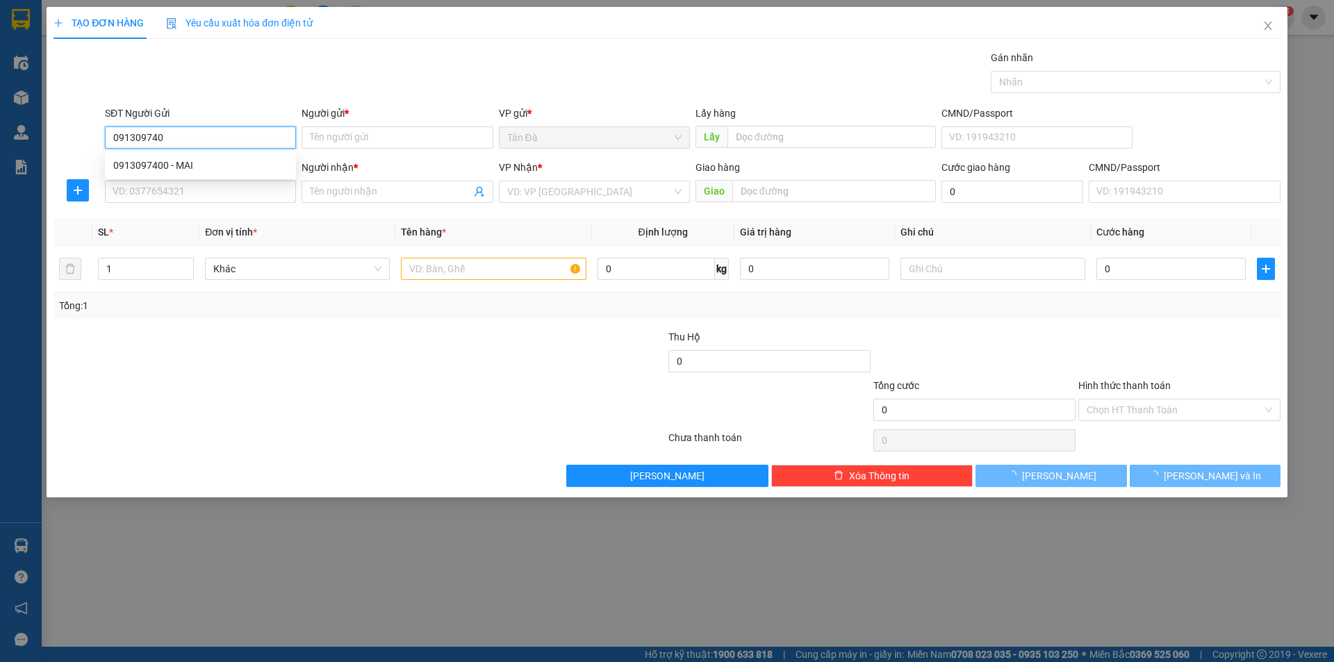
type input "0913097400"
click at [186, 164] on div "0913097400 - MAI" at bounding box center [200, 165] width 174 height 15
type input "MAI"
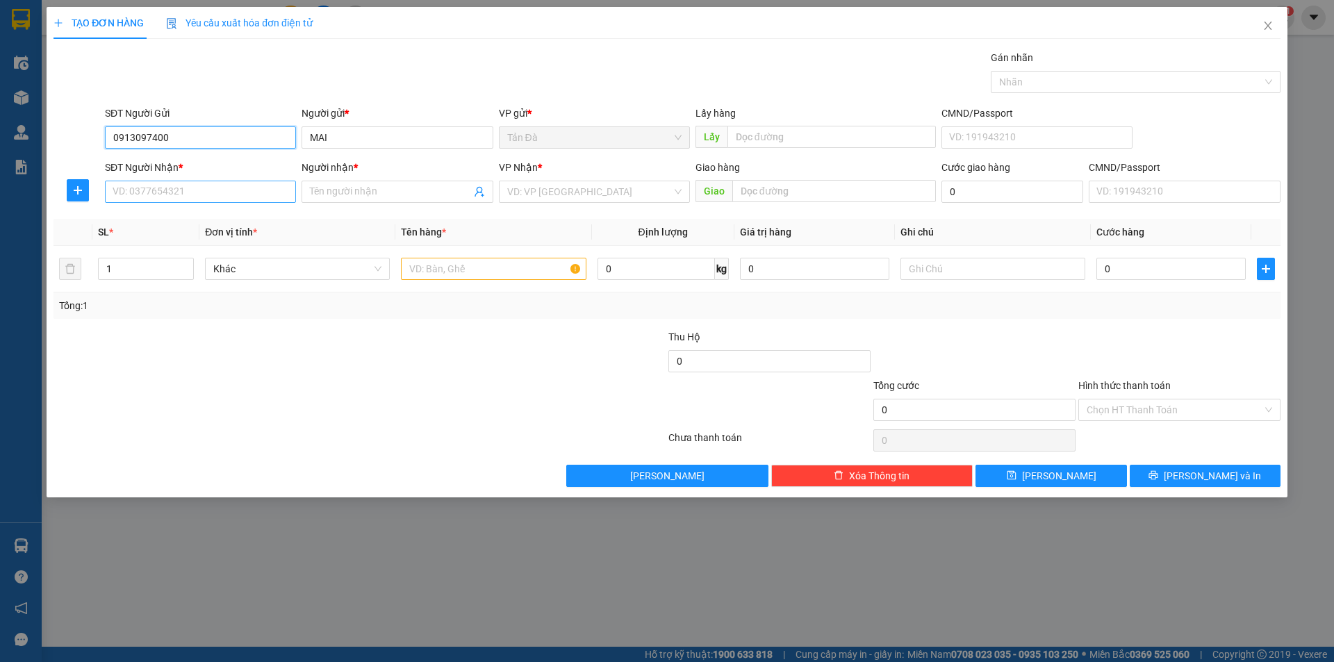
type input "0913097400"
click at [232, 192] on input "SĐT Người Nhận *" at bounding box center [200, 192] width 191 height 22
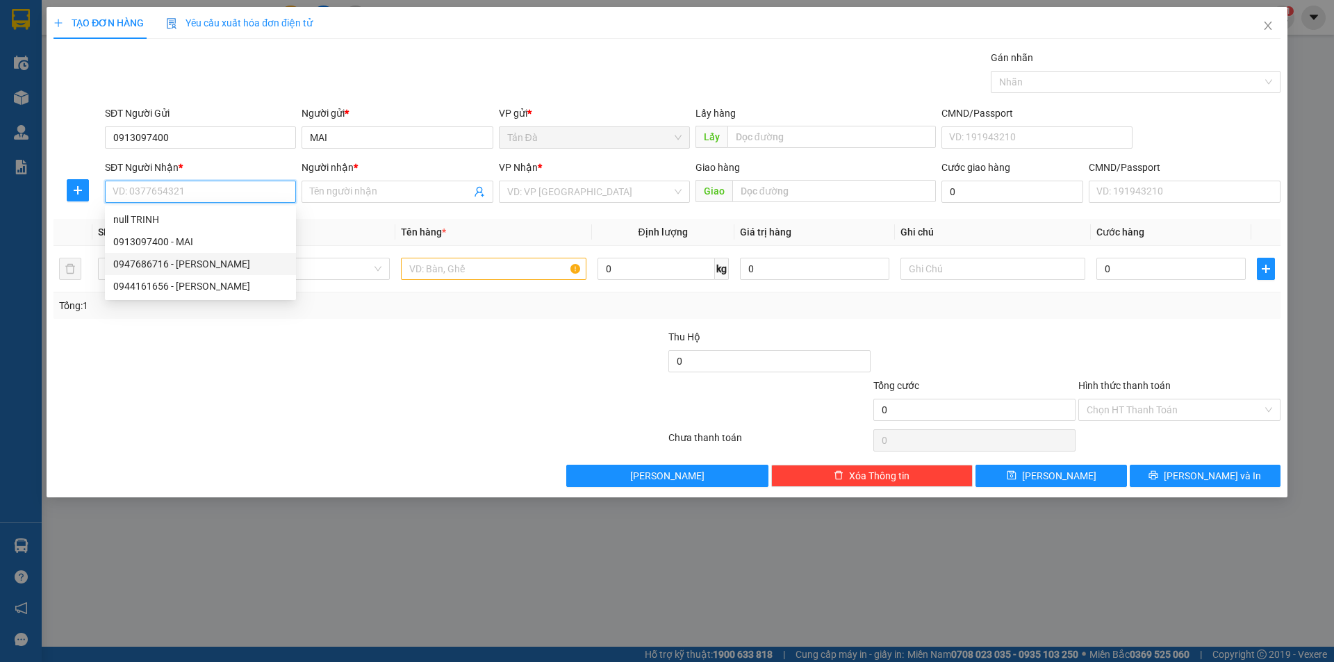
click at [197, 263] on div "0947686716 - [PERSON_NAME]" at bounding box center [200, 263] width 174 height 15
type input "0947686716"
type input "TRINH"
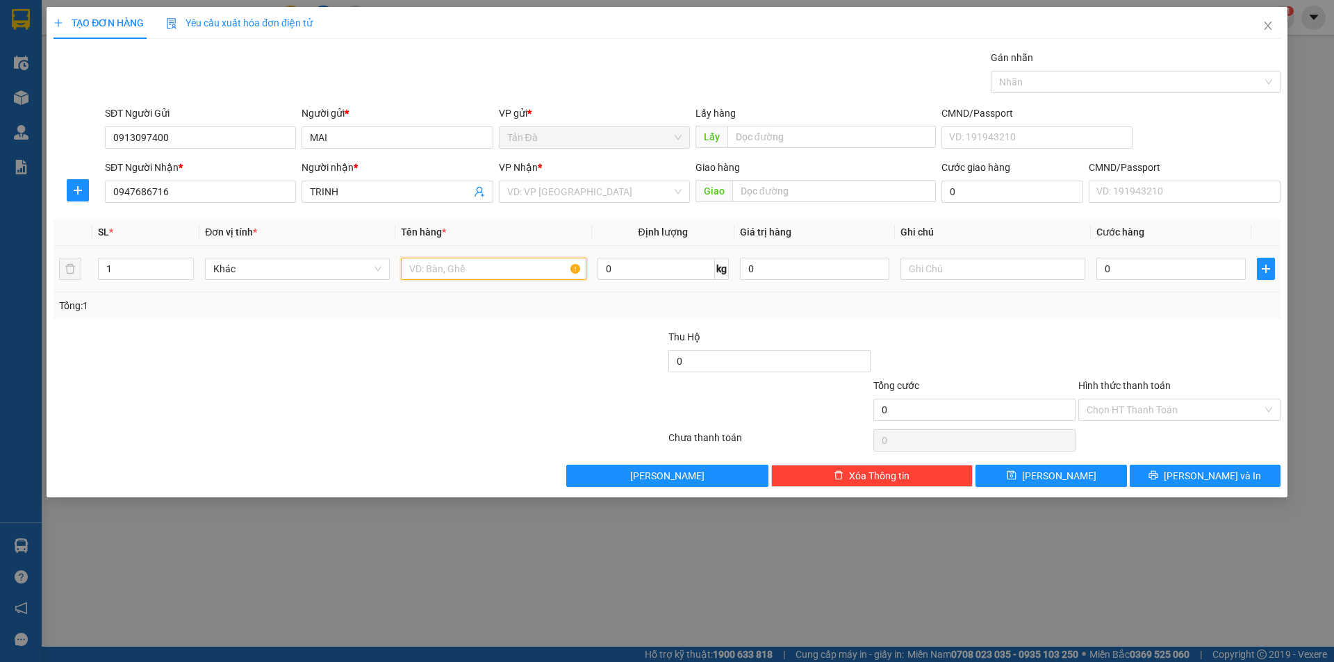
click at [464, 267] on input "text" at bounding box center [493, 269] width 185 height 22
type input "H"
click at [577, 191] on input "search" at bounding box center [589, 191] width 165 height 21
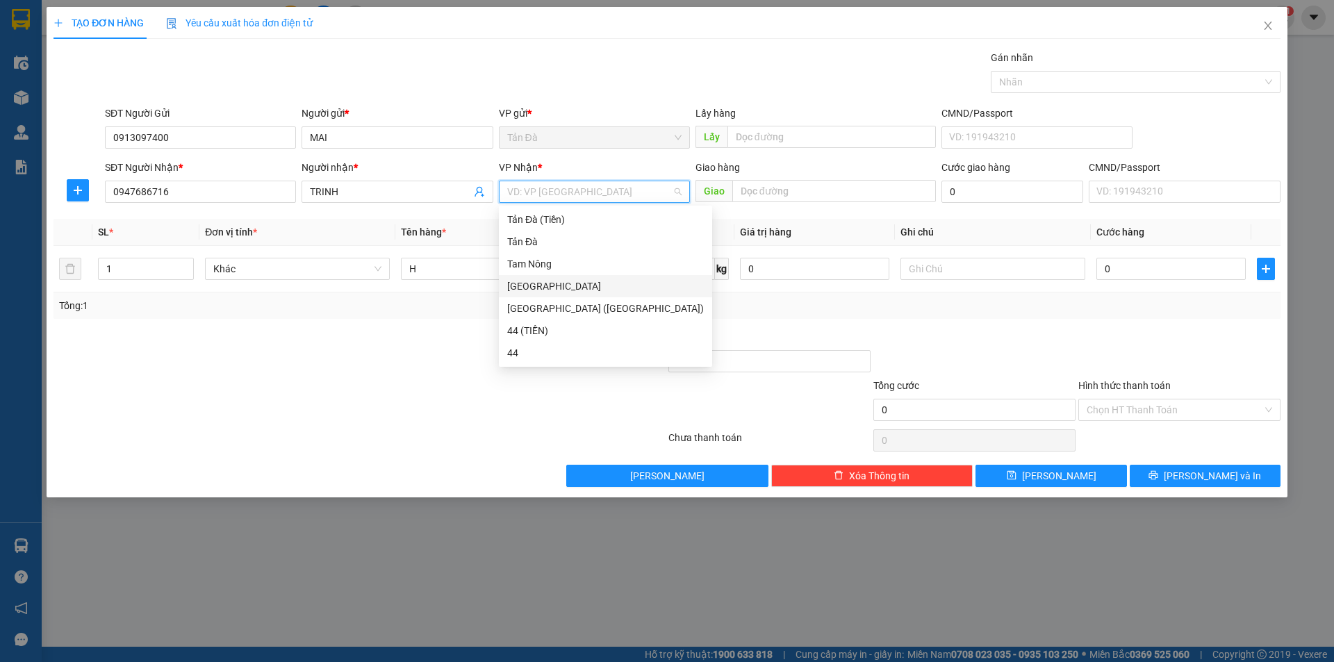
click at [533, 281] on div "[GEOGRAPHIC_DATA]" at bounding box center [605, 286] width 197 height 15
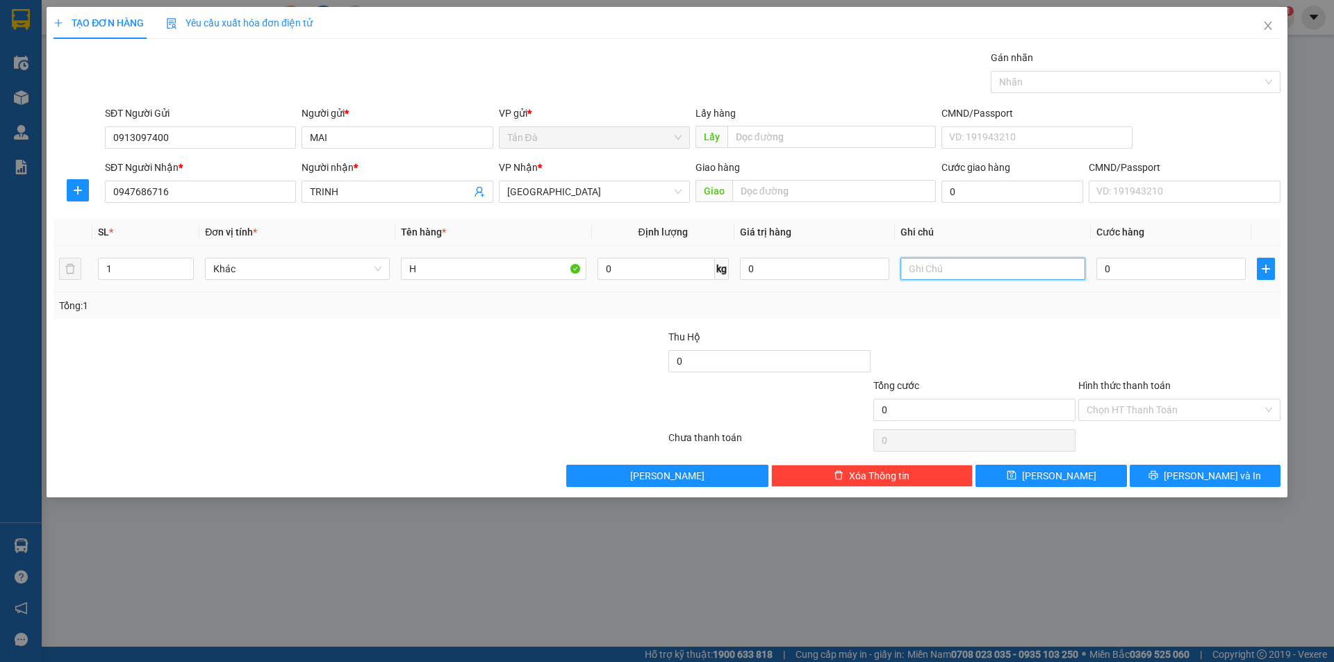
click at [913, 269] on input "text" at bounding box center [992, 269] width 185 height 22
type input "MY PHAM"
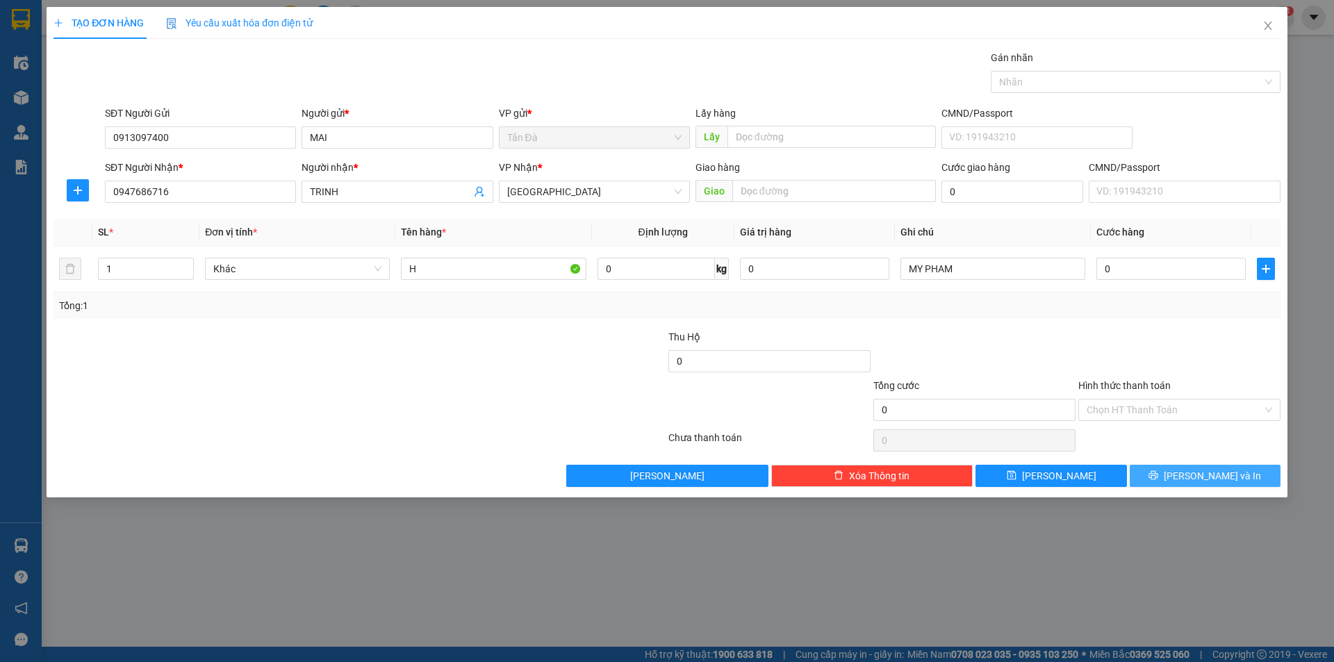
drag, startPoint x: 1196, startPoint y: 469, endPoint x: 1185, endPoint y: 458, distance: 15.2
click at [1196, 468] on span "[PERSON_NAME] và In" at bounding box center [1212, 475] width 97 height 15
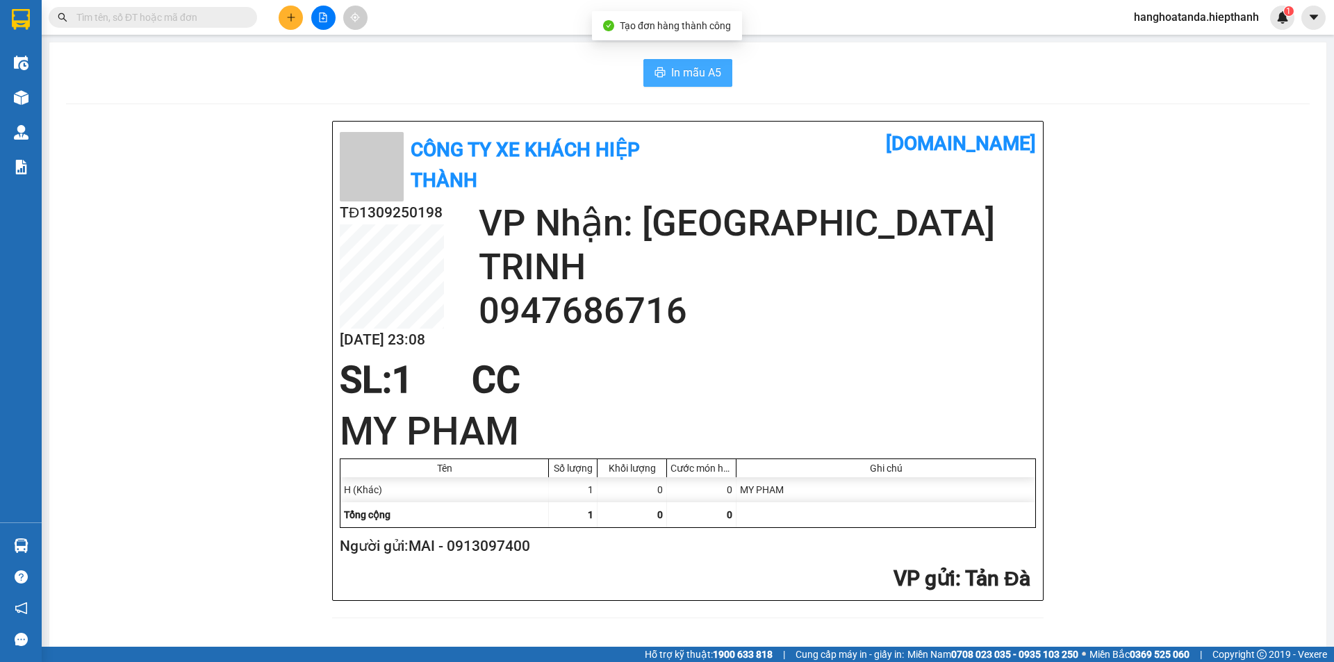
click at [685, 64] on span "In mẫu A5" at bounding box center [696, 72] width 50 height 17
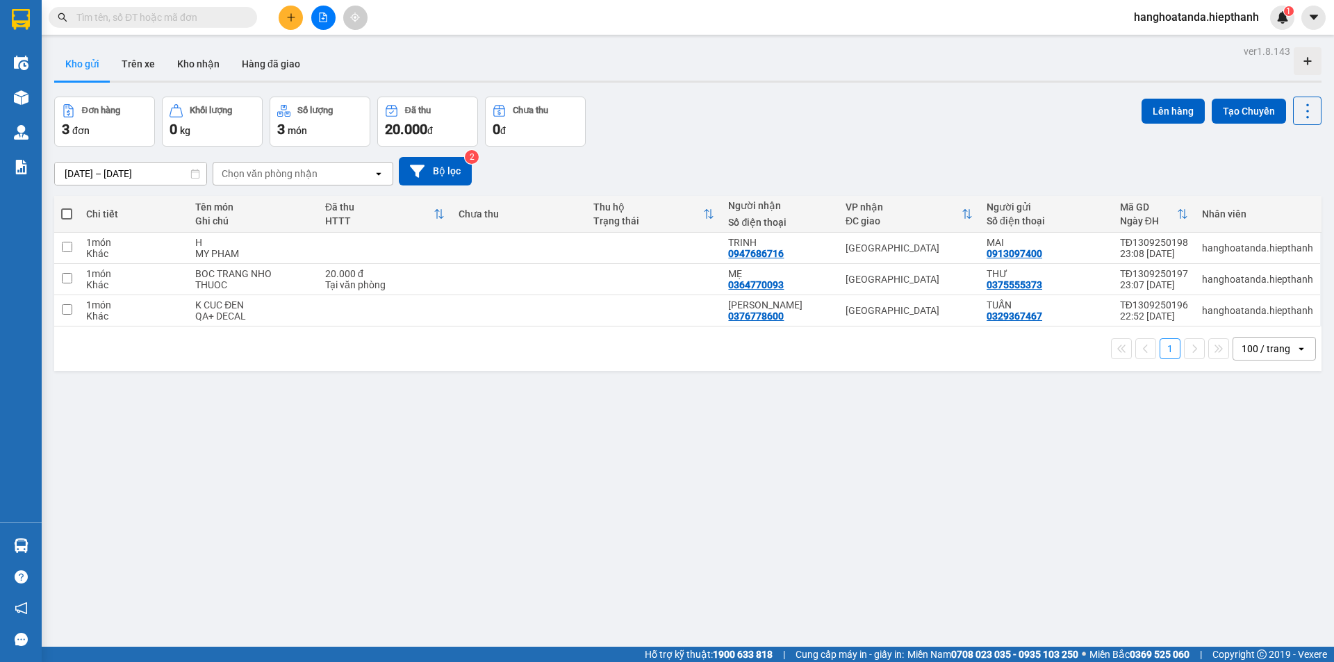
scroll to position [500, 0]
click at [288, 17] on icon "plus" at bounding box center [291, 18] width 10 height 10
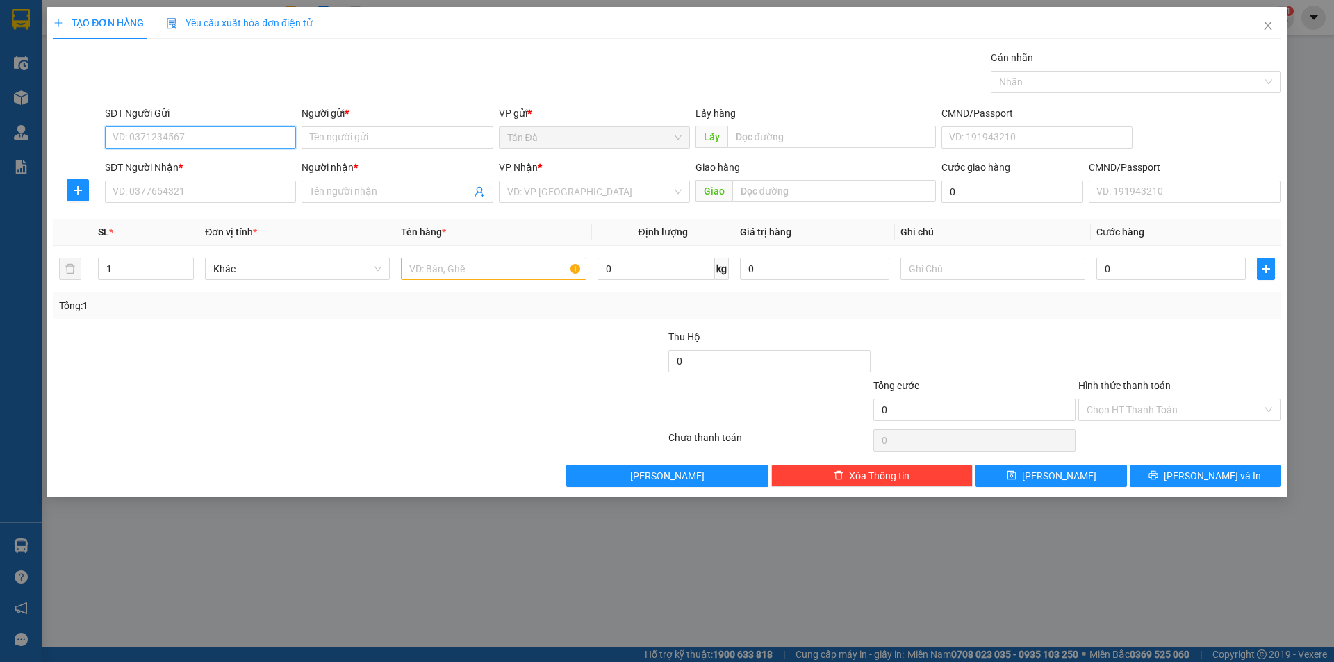
click at [220, 143] on input "SĐT Người Gửi" at bounding box center [200, 137] width 191 height 22
type input "0842727226"
click at [184, 161] on div "0842727226 - YẾN" at bounding box center [200, 165] width 174 height 15
type input "YẾN"
type input "0842727226"
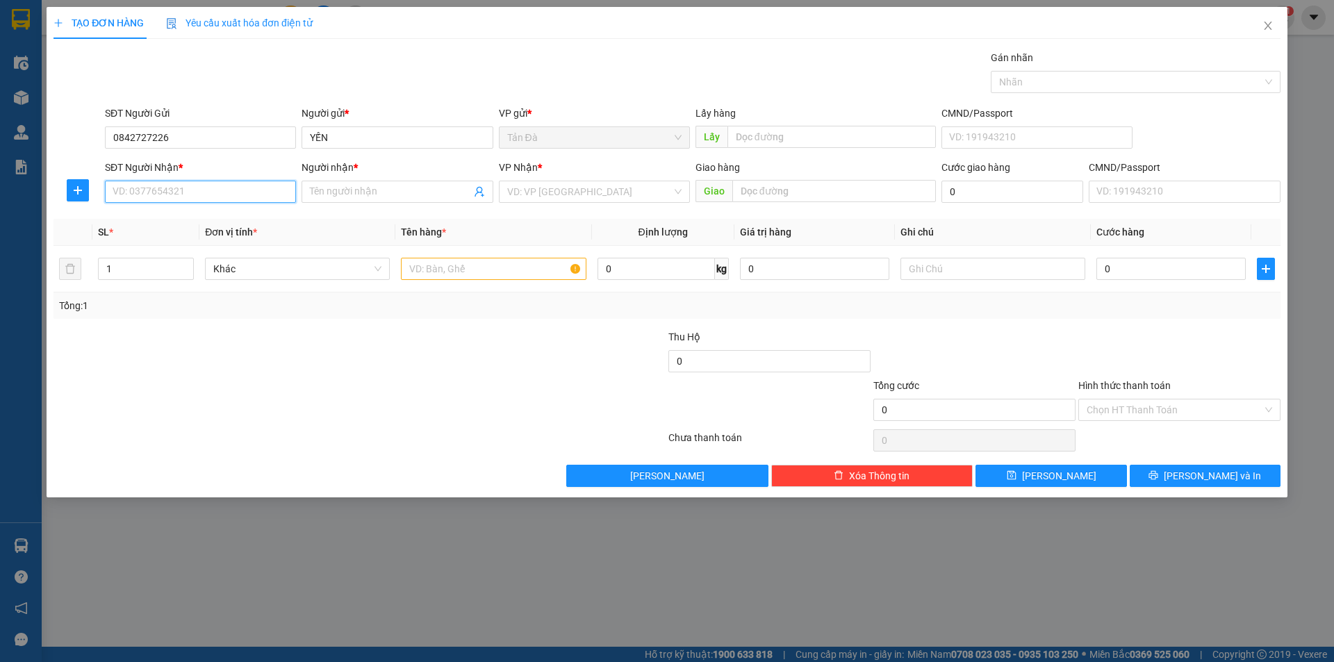
click at [227, 199] on input "SĐT Người Nhận *" at bounding box center [200, 192] width 191 height 22
click at [195, 263] on div "0917611190 - [GEOGRAPHIC_DATA]" at bounding box center [200, 263] width 174 height 15
type input "0917611190"
type input "BÉ TY"
click at [454, 268] on input "text" at bounding box center [493, 269] width 185 height 22
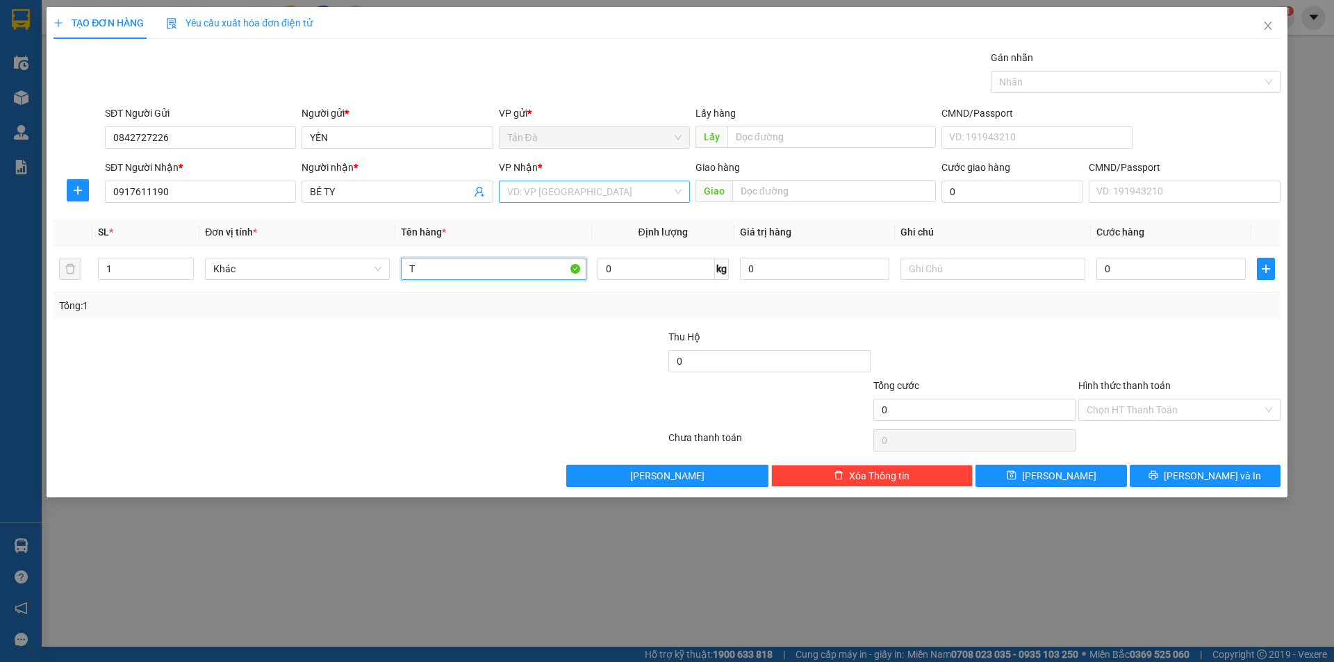
type input "T"
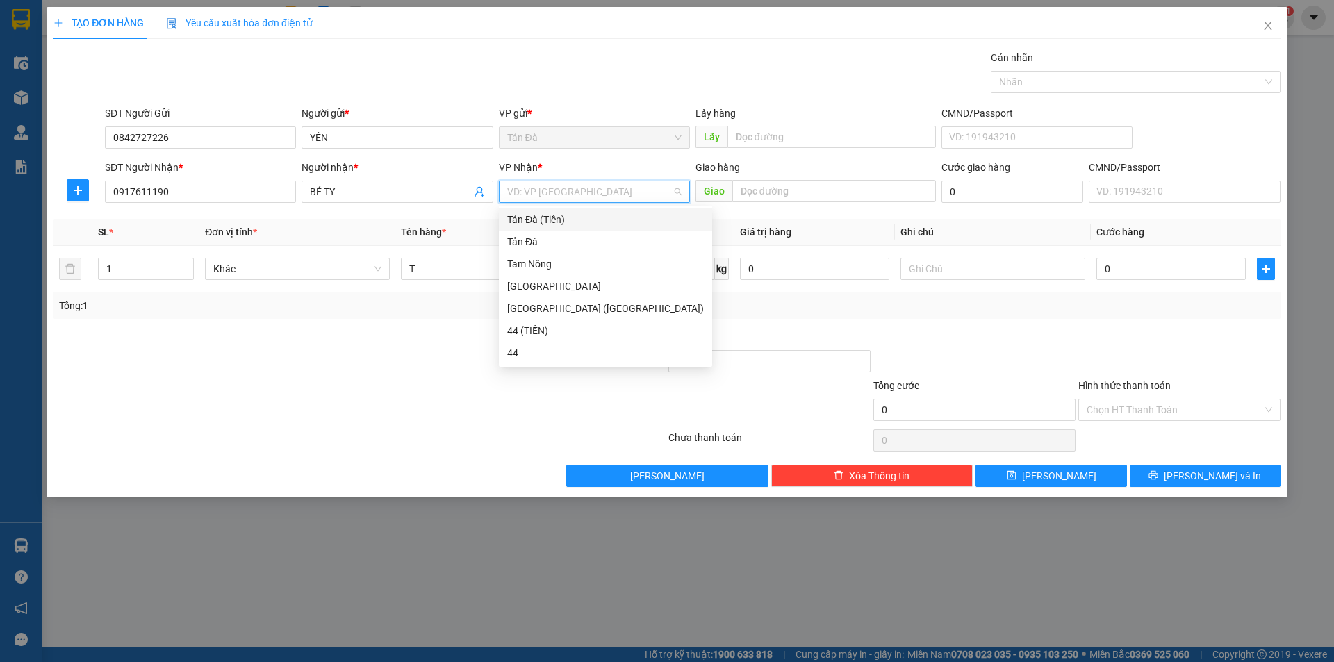
click at [579, 188] on input "search" at bounding box center [589, 191] width 165 height 21
click at [532, 285] on div "[GEOGRAPHIC_DATA]" at bounding box center [605, 286] width 197 height 15
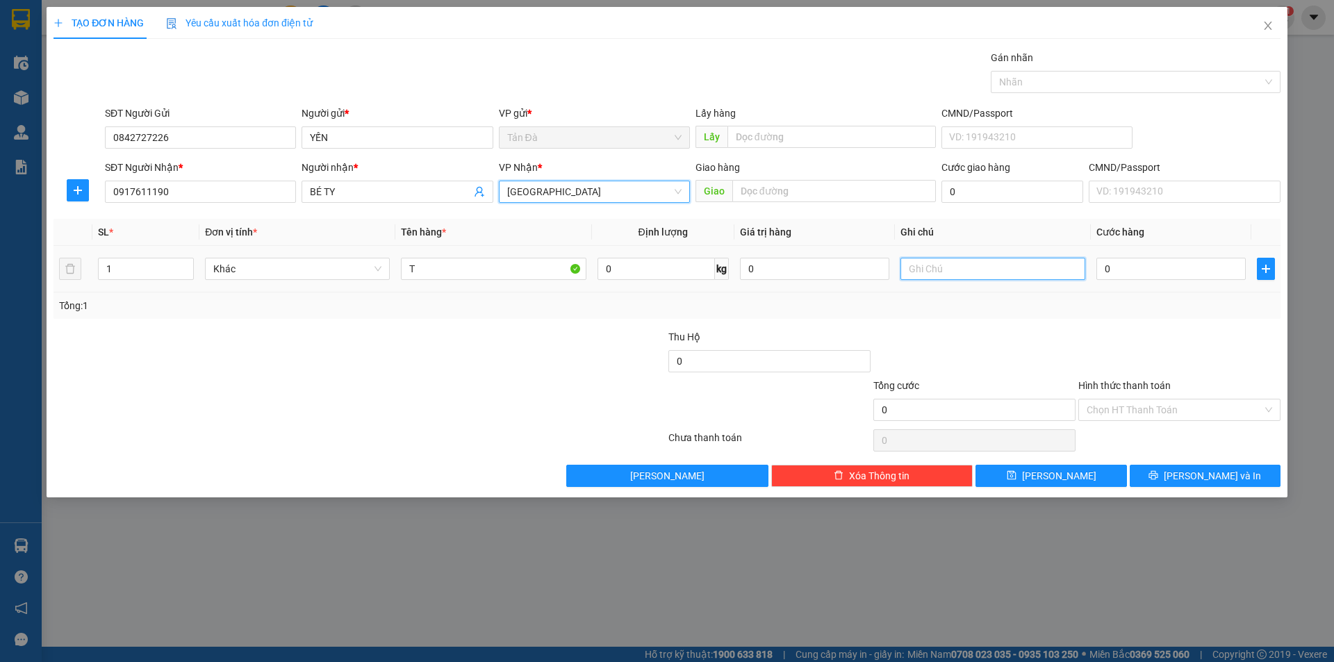
drag, startPoint x: 922, startPoint y: 270, endPoint x: 914, endPoint y: 267, distance: 8.8
click at [923, 270] on input "text" at bounding box center [992, 269] width 185 height 22
type input "QA"
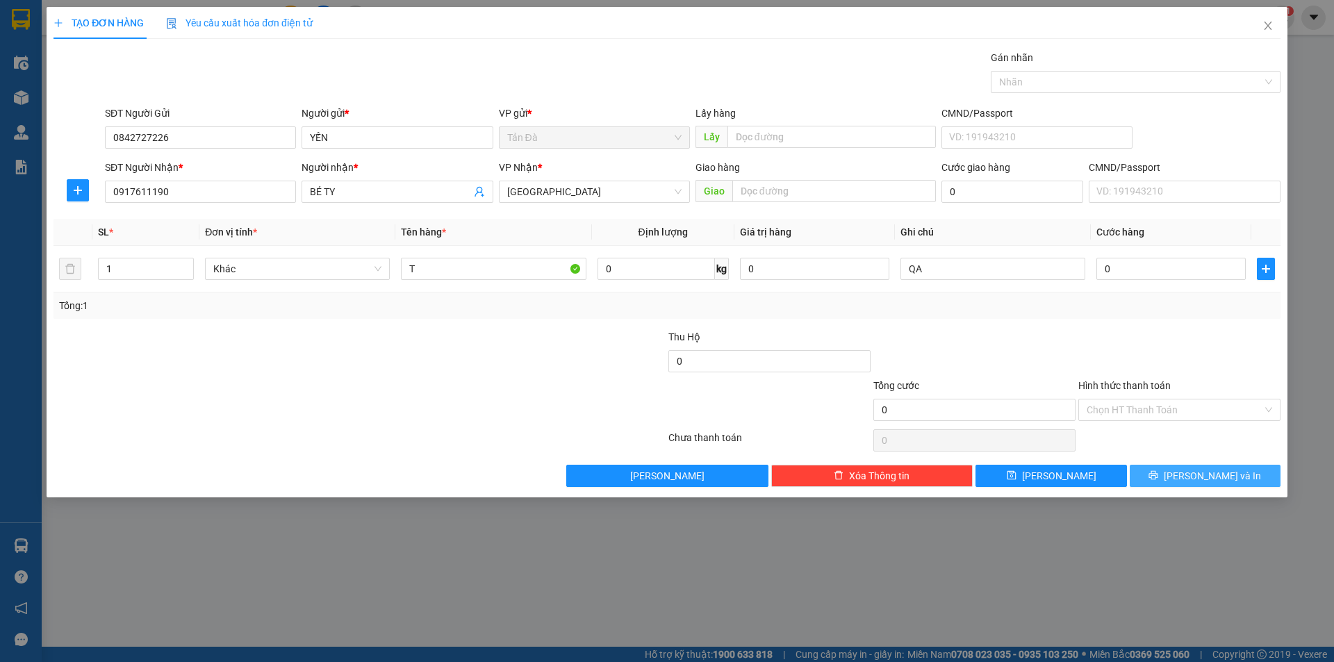
click at [1199, 470] on span "[PERSON_NAME] và In" at bounding box center [1212, 475] width 97 height 15
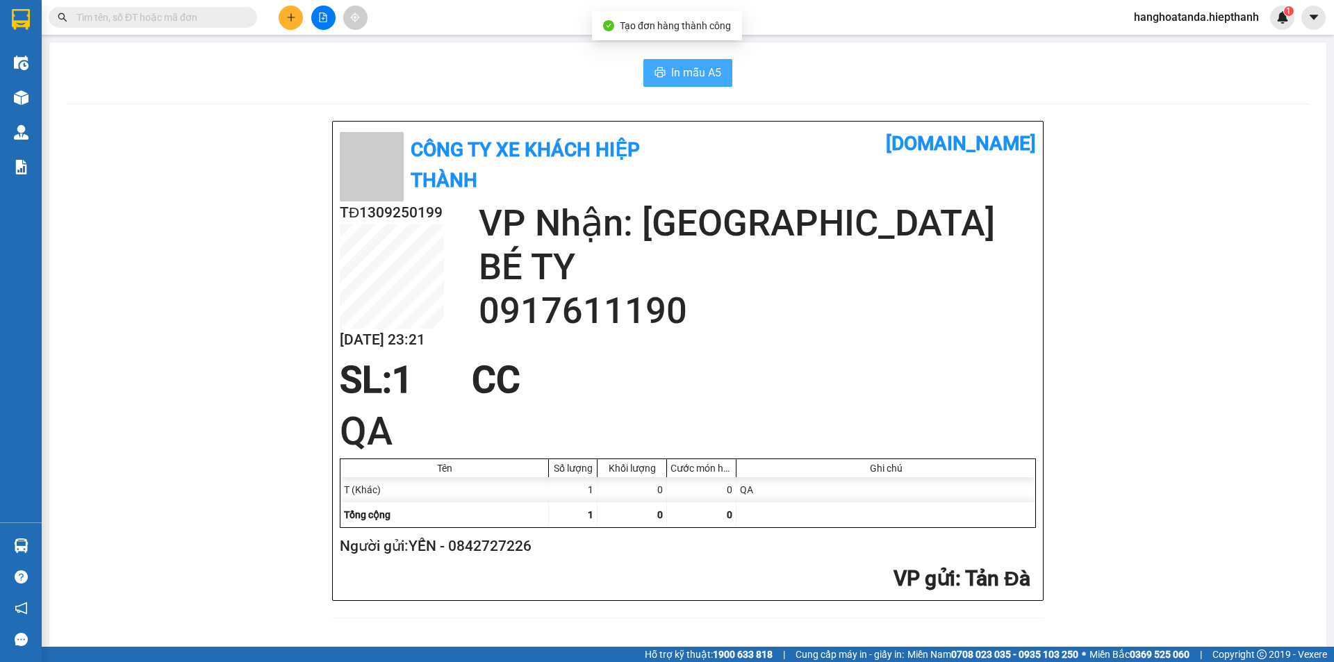
click at [685, 71] on span "In mẫu A5" at bounding box center [696, 72] width 50 height 17
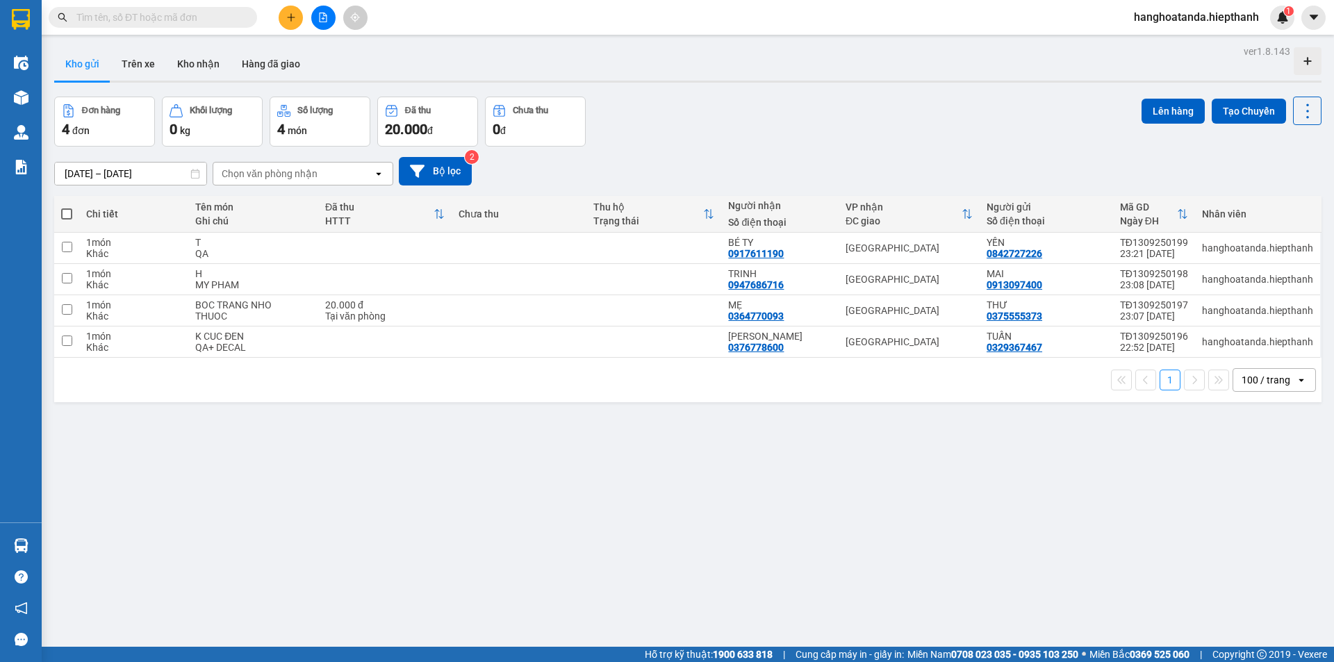
click at [208, 12] on input "text" at bounding box center [158, 17] width 164 height 15
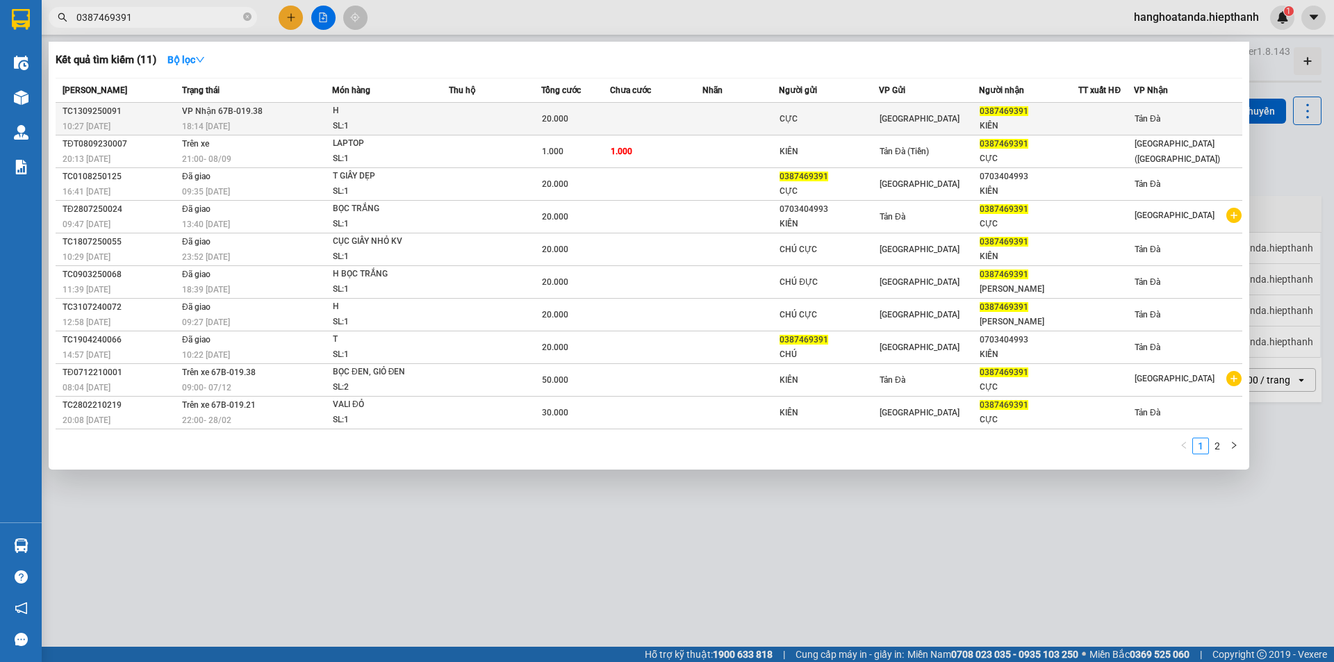
type input "0387469391"
click at [561, 117] on span "20.000" at bounding box center [555, 119] width 26 height 10
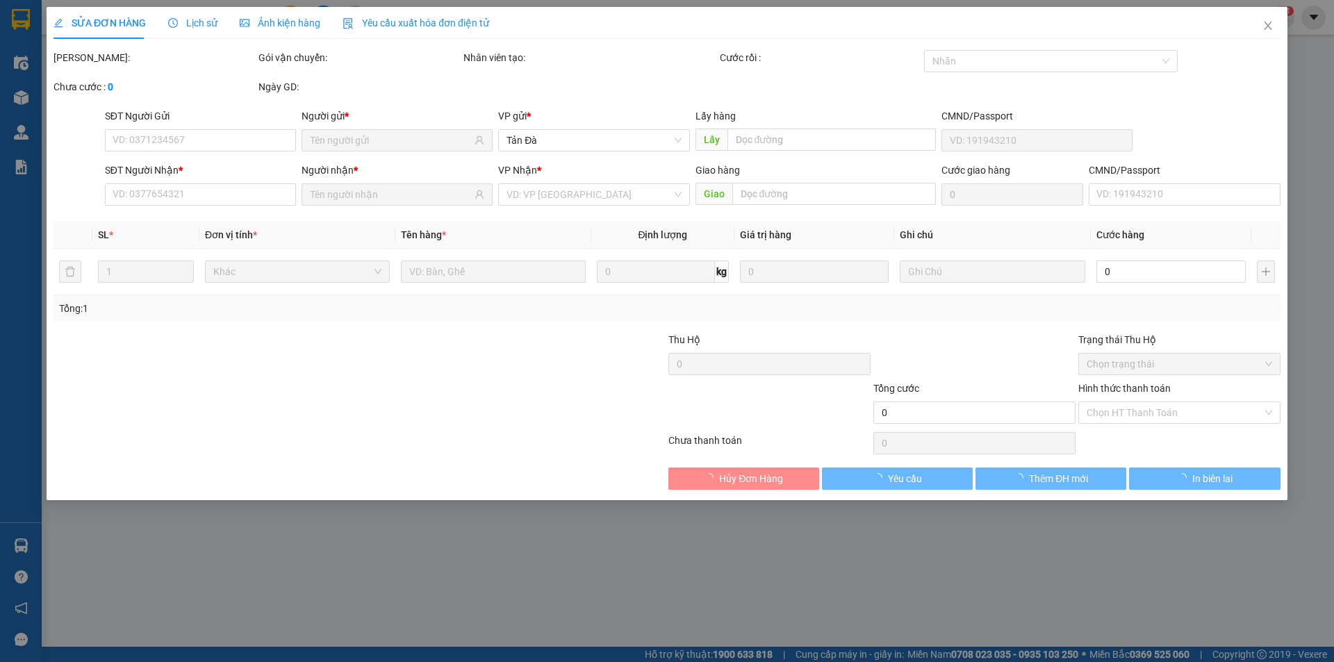
type input "CỰC"
type input "0387469391"
type input "KIÊN"
type input "20.000"
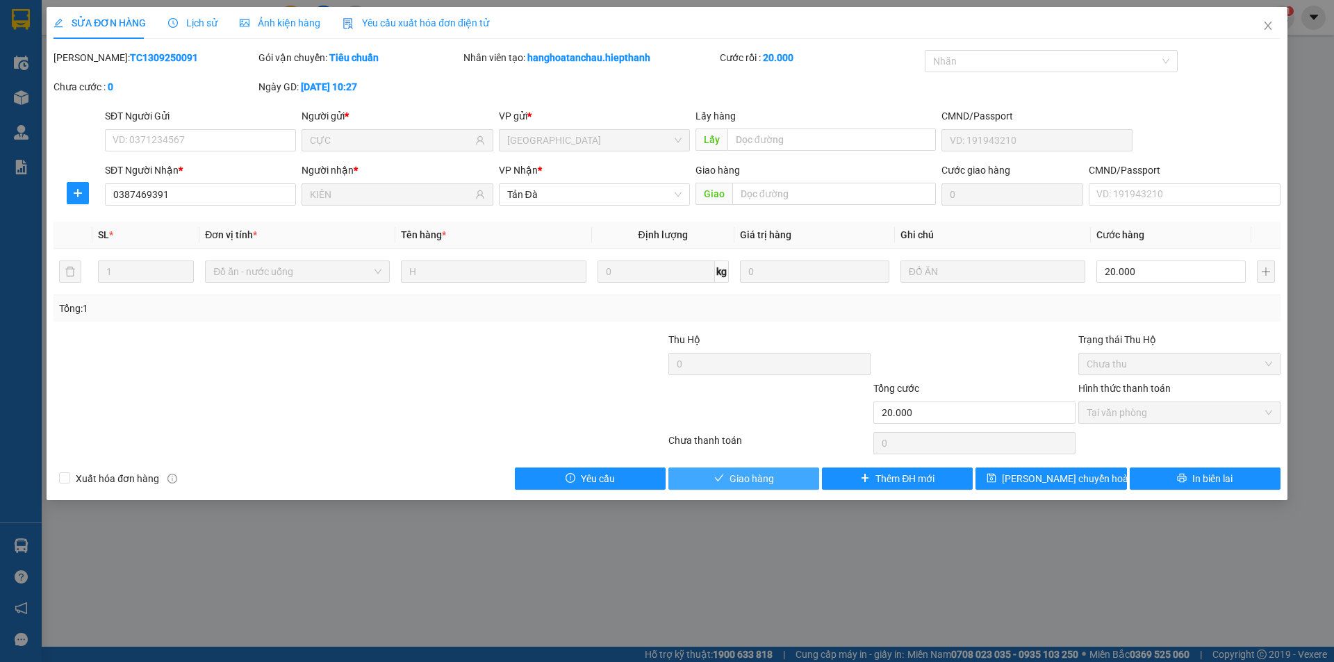
click at [739, 474] on span "Giao hàng" at bounding box center [752, 478] width 44 height 15
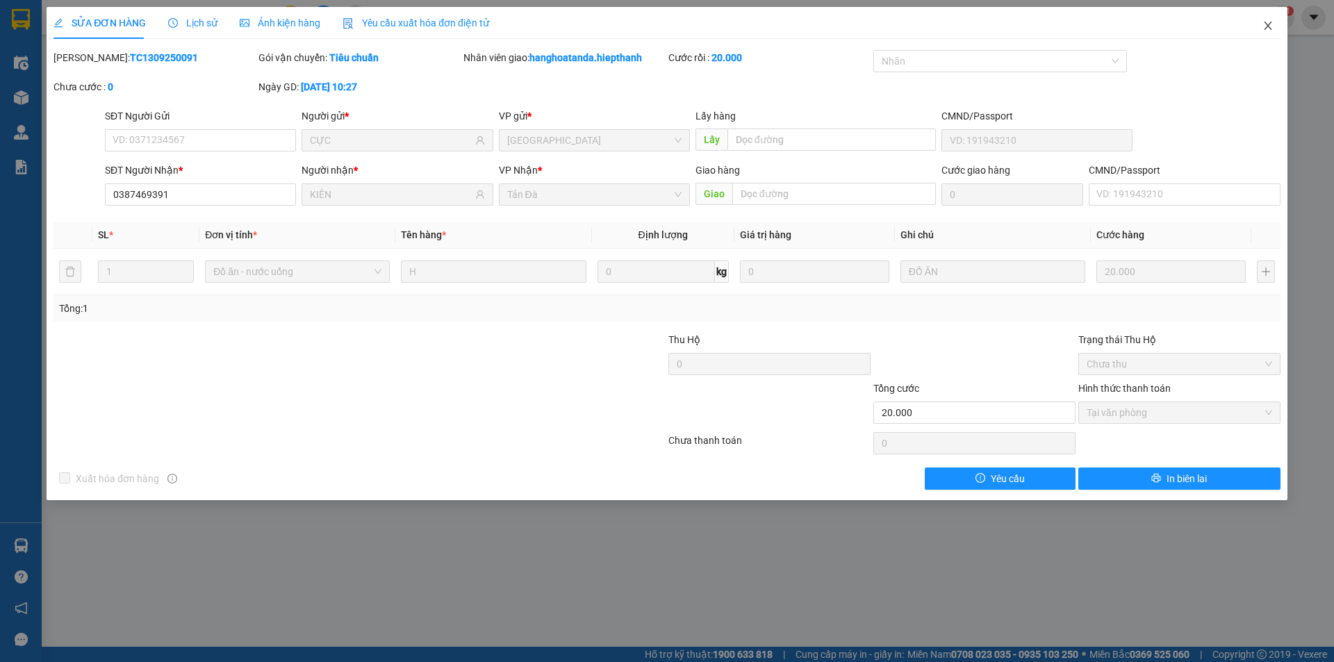
click at [1268, 24] on icon "close" at bounding box center [1267, 25] width 11 height 11
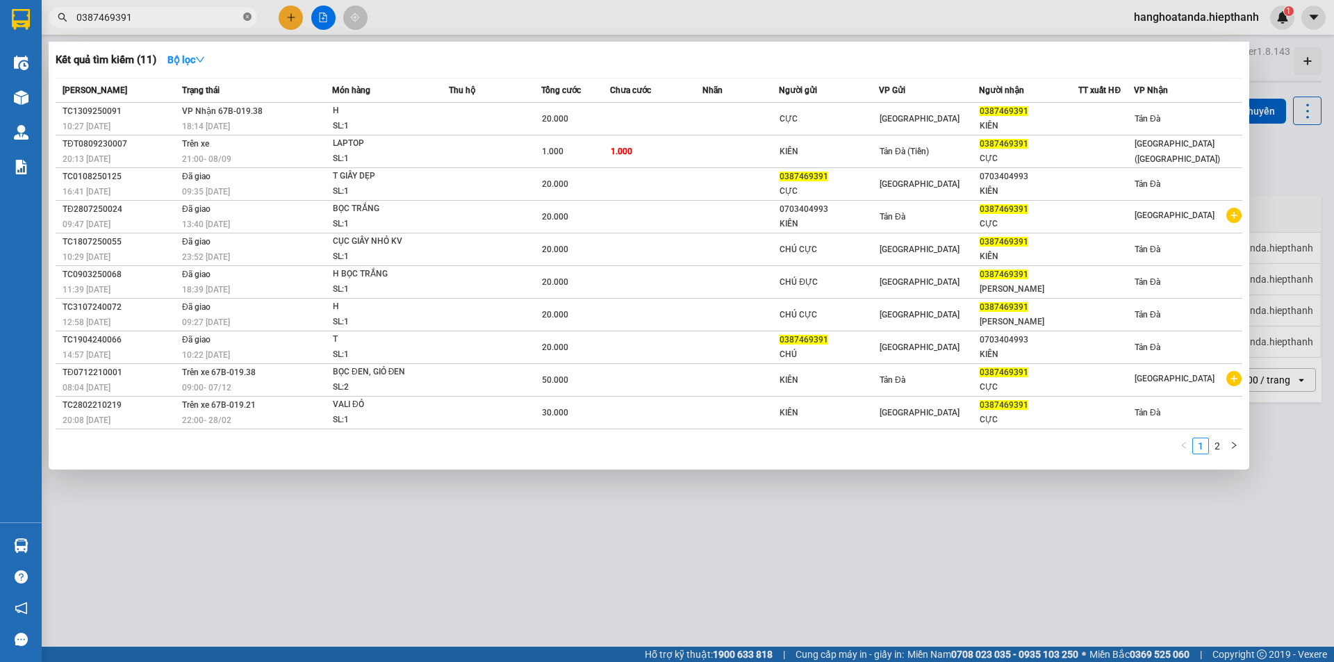
click at [247, 16] on icon "close-circle" at bounding box center [247, 17] width 8 height 8
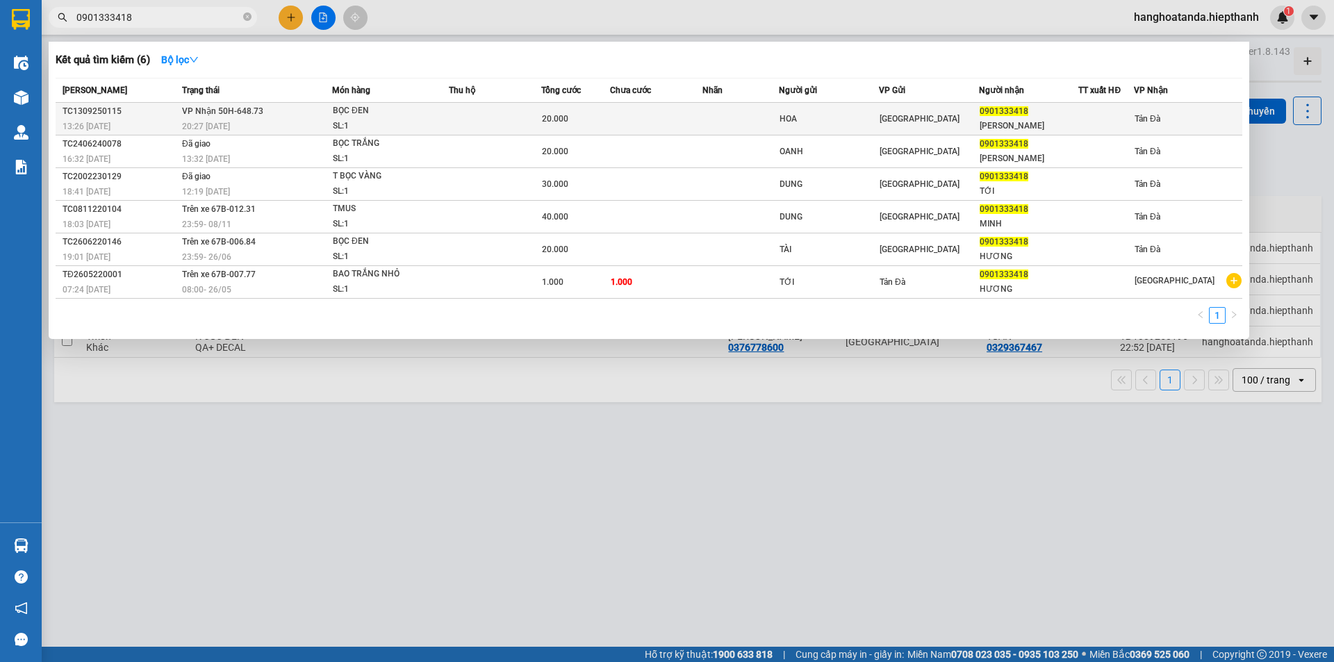
type input "0901333418"
click at [530, 115] on td at bounding box center [495, 119] width 92 height 33
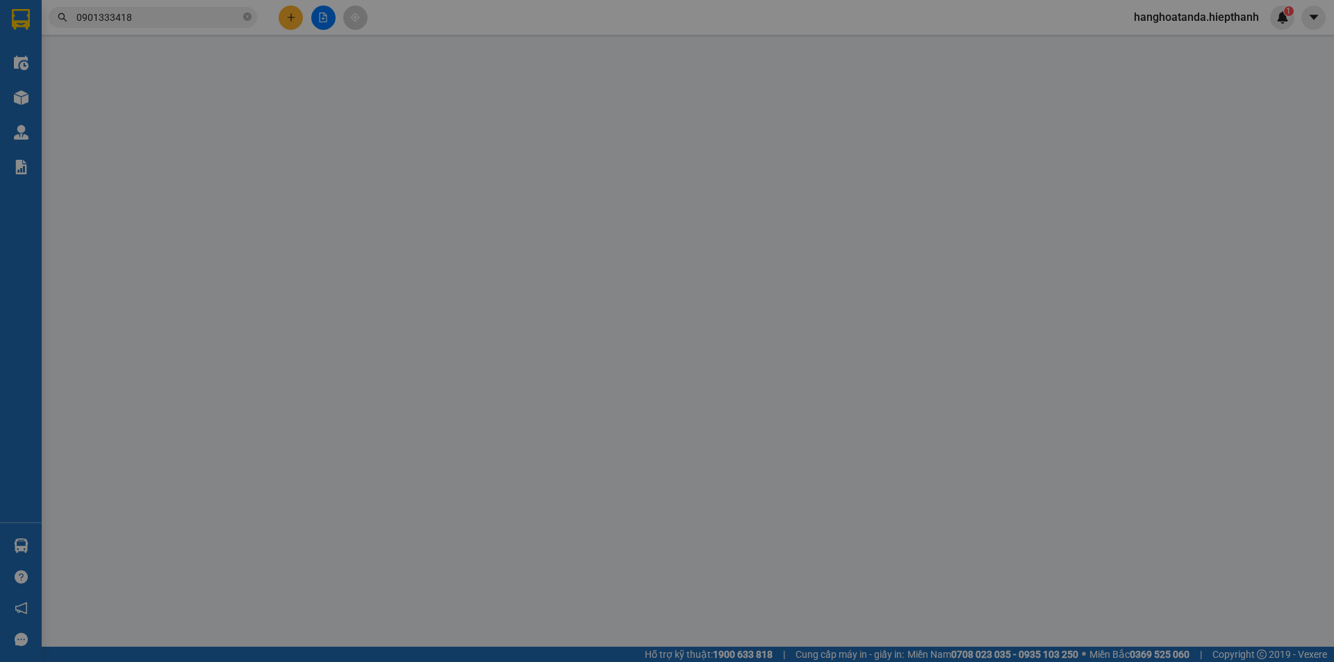
type input "HOA"
type input "0901333418"
type input "[PERSON_NAME]"
type input "20.000"
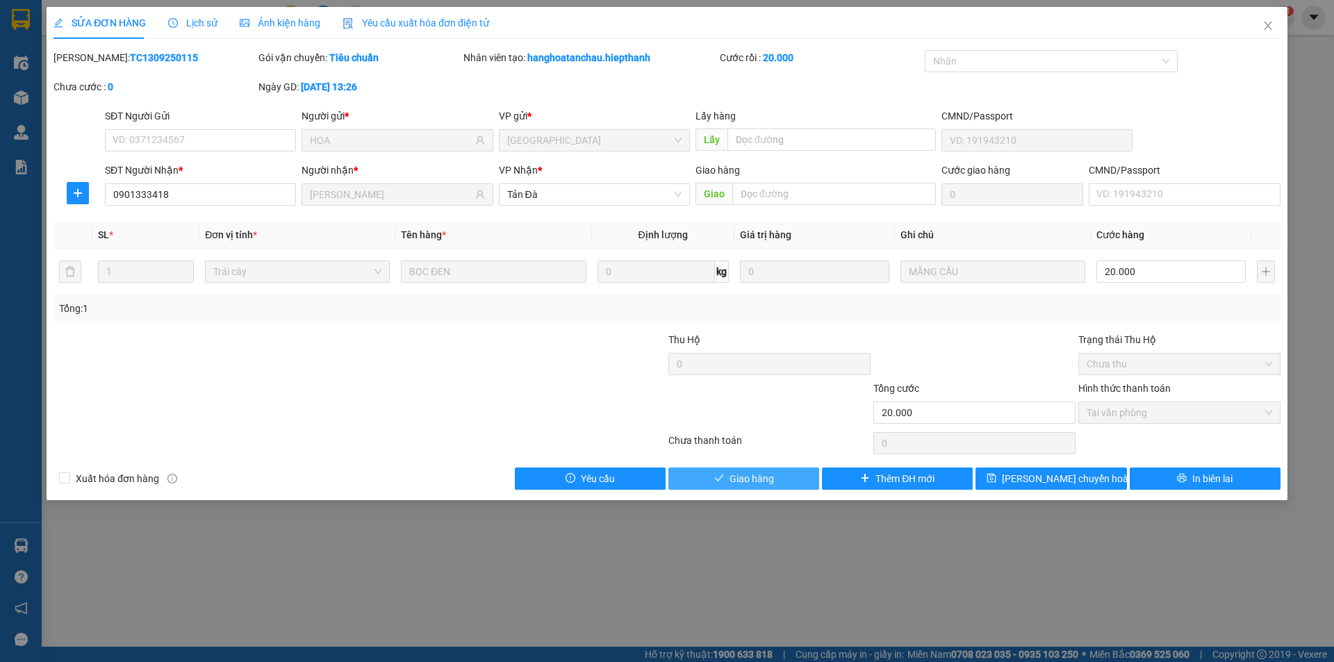
drag, startPoint x: 743, startPoint y: 475, endPoint x: 732, endPoint y: 468, distance: 12.5
click at [742, 475] on span "Giao hàng" at bounding box center [752, 478] width 44 height 15
